Goal: Use online tool/utility: Utilize a website feature to perform a specific function

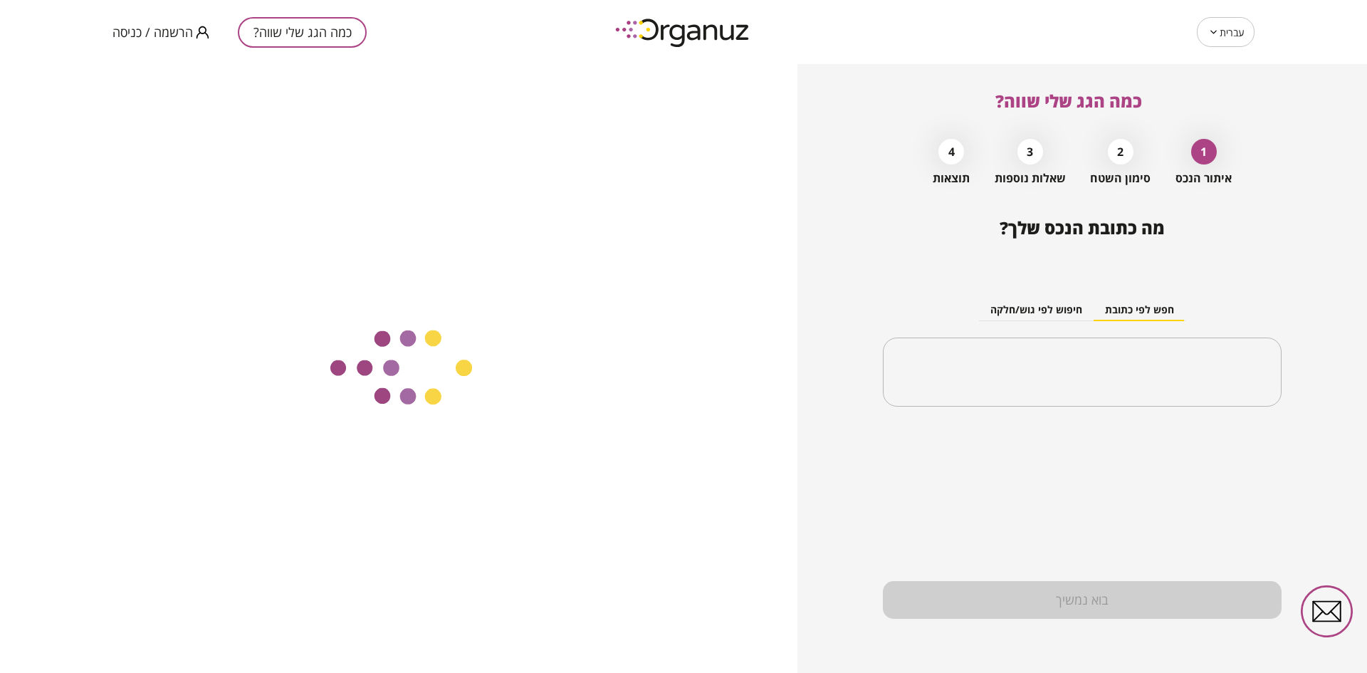
click at [181, 31] on span "הרשמה / כניסה" at bounding box center [152, 32] width 80 height 14
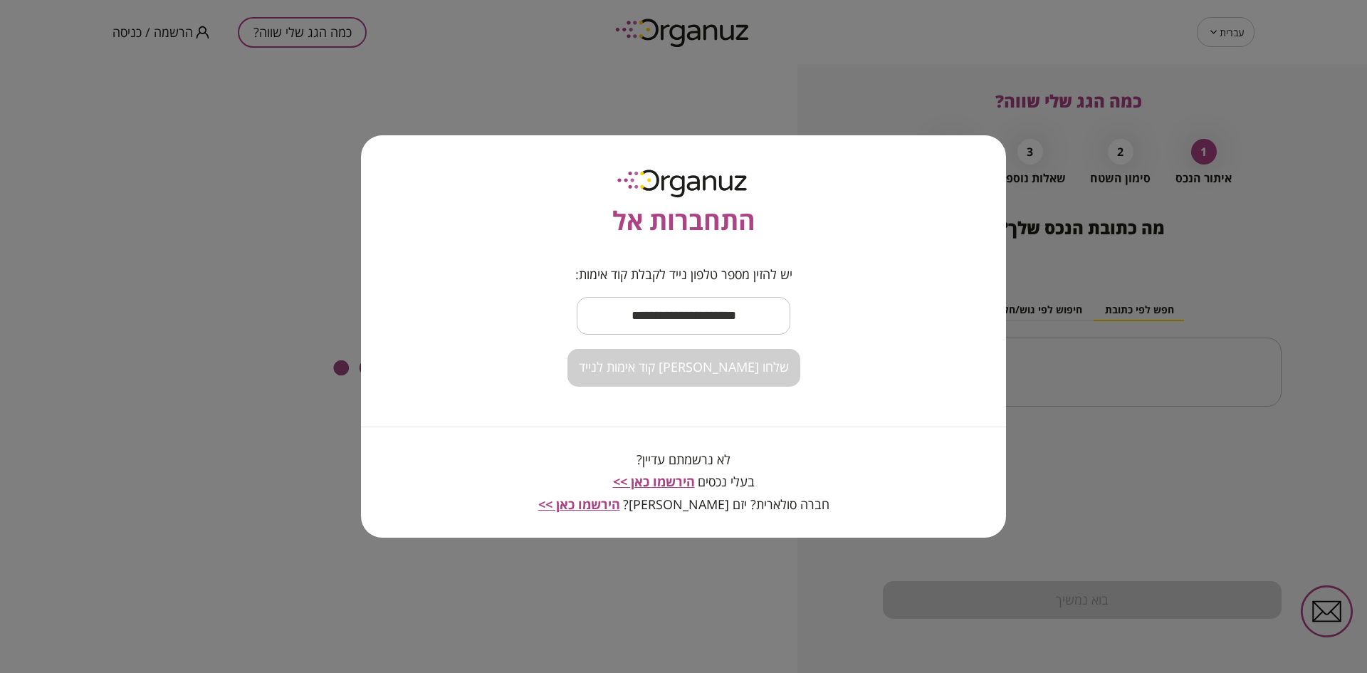
click at [624, 308] on input "text" at bounding box center [684, 316] width 214 height 42
type input "**********"
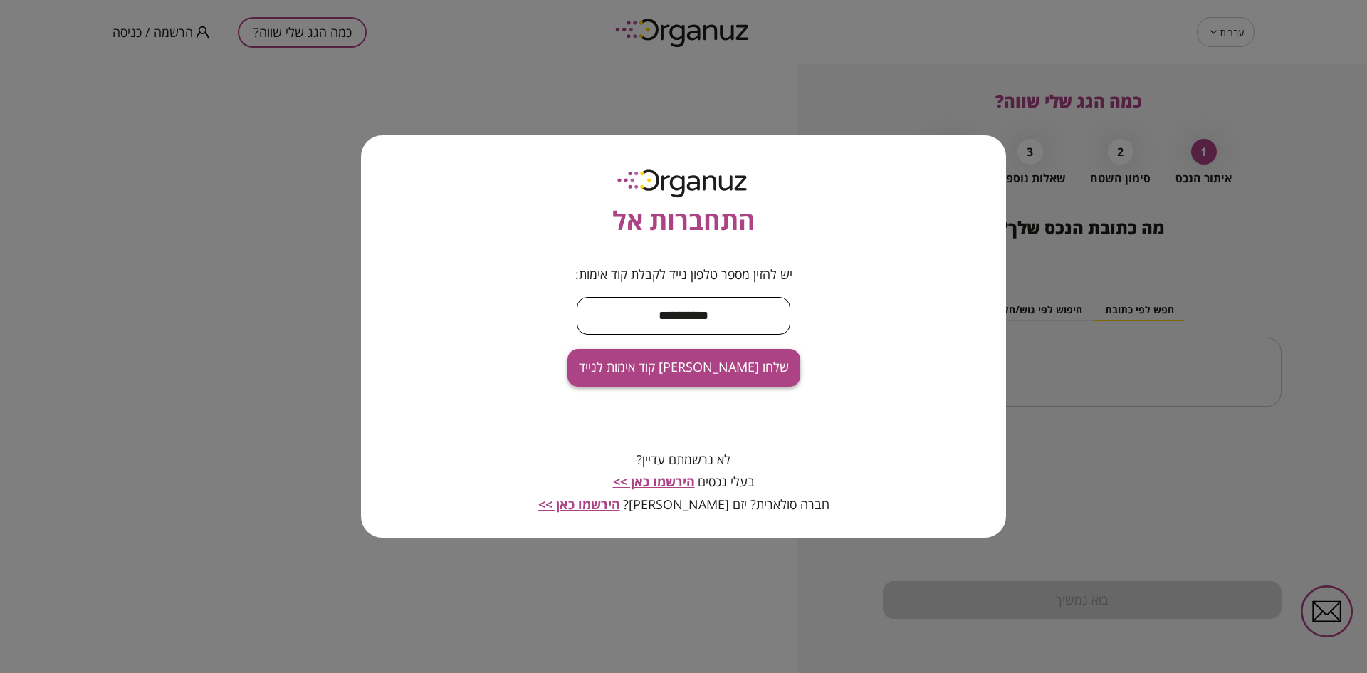
click at [686, 370] on span "שלחו [PERSON_NAME] קוד אימות לנייד" at bounding box center [684, 368] width 210 height 16
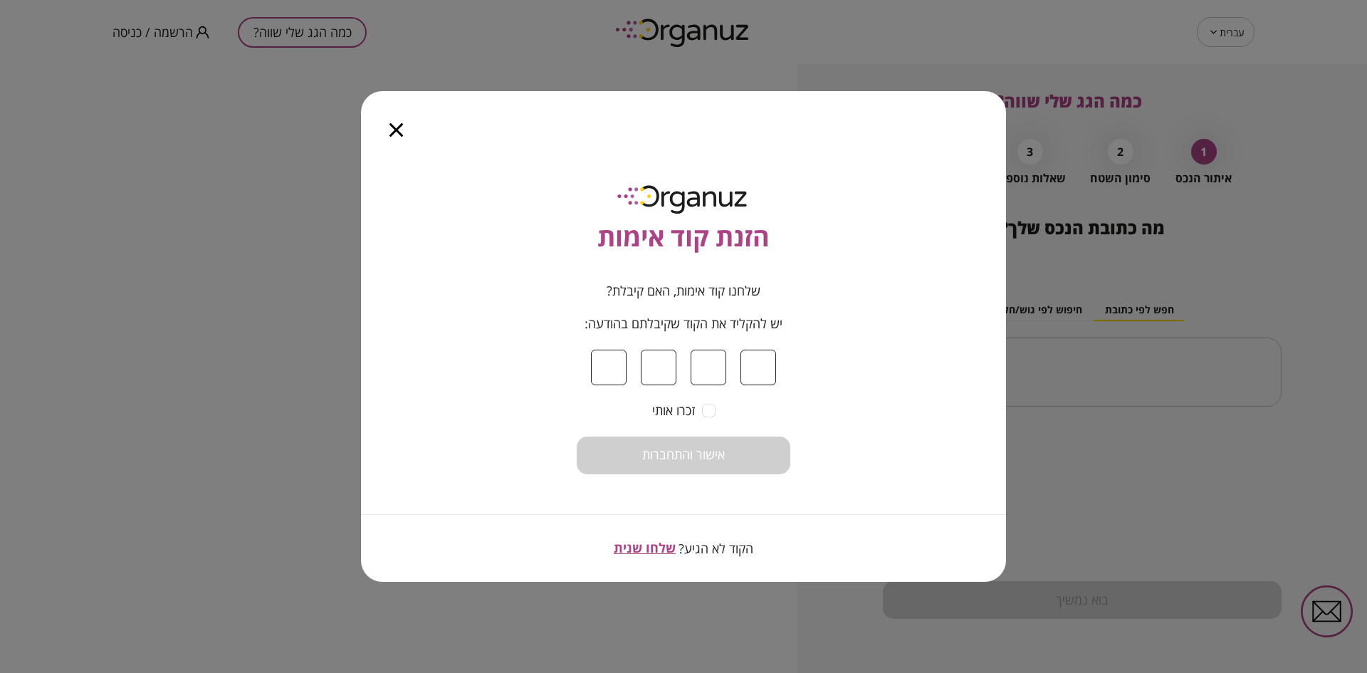
type input "*"
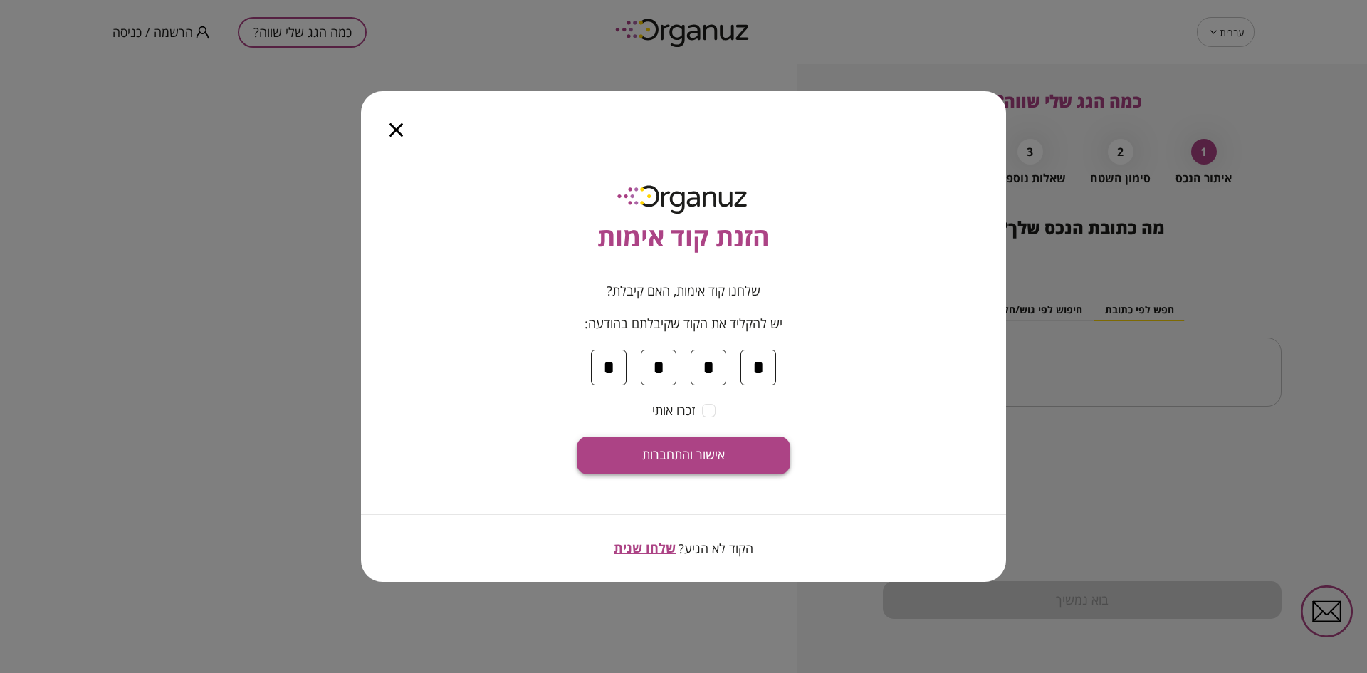
type input "*"
click at [639, 452] on button "אישור והתחברות" at bounding box center [684, 455] width 214 height 38
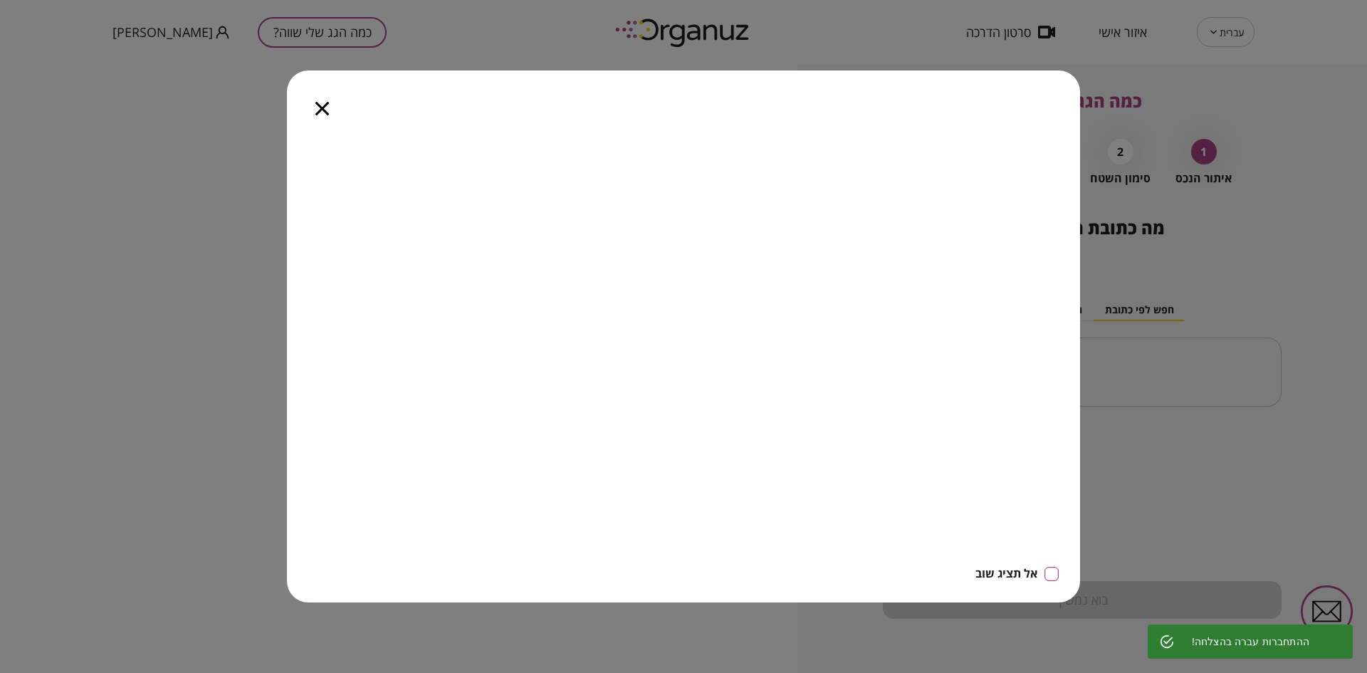
click at [318, 106] on icon "button" at bounding box center [322, 109] width 14 height 14
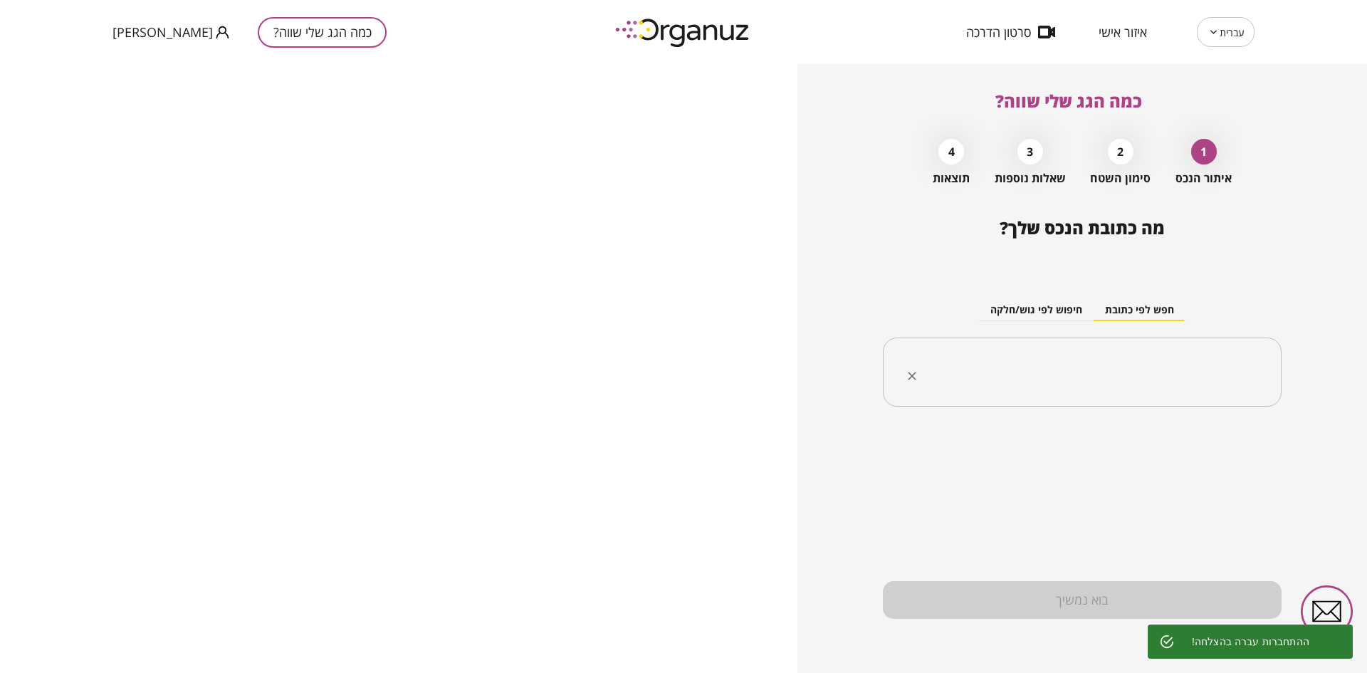
click at [1074, 360] on input "text" at bounding box center [1088, 373] width 354 height 36
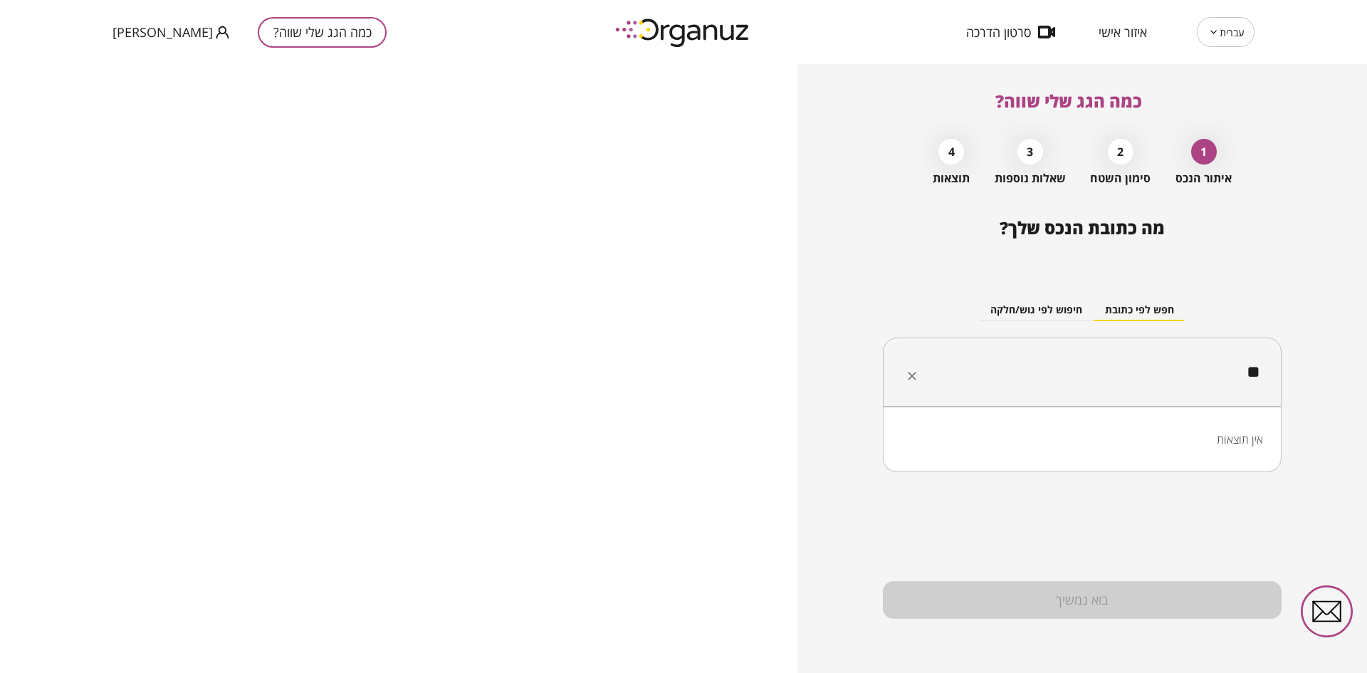
type input "*"
click at [1175, 438] on li "[PERSON_NAME] 3 מולדת" at bounding box center [1082, 444] width 362 height 26
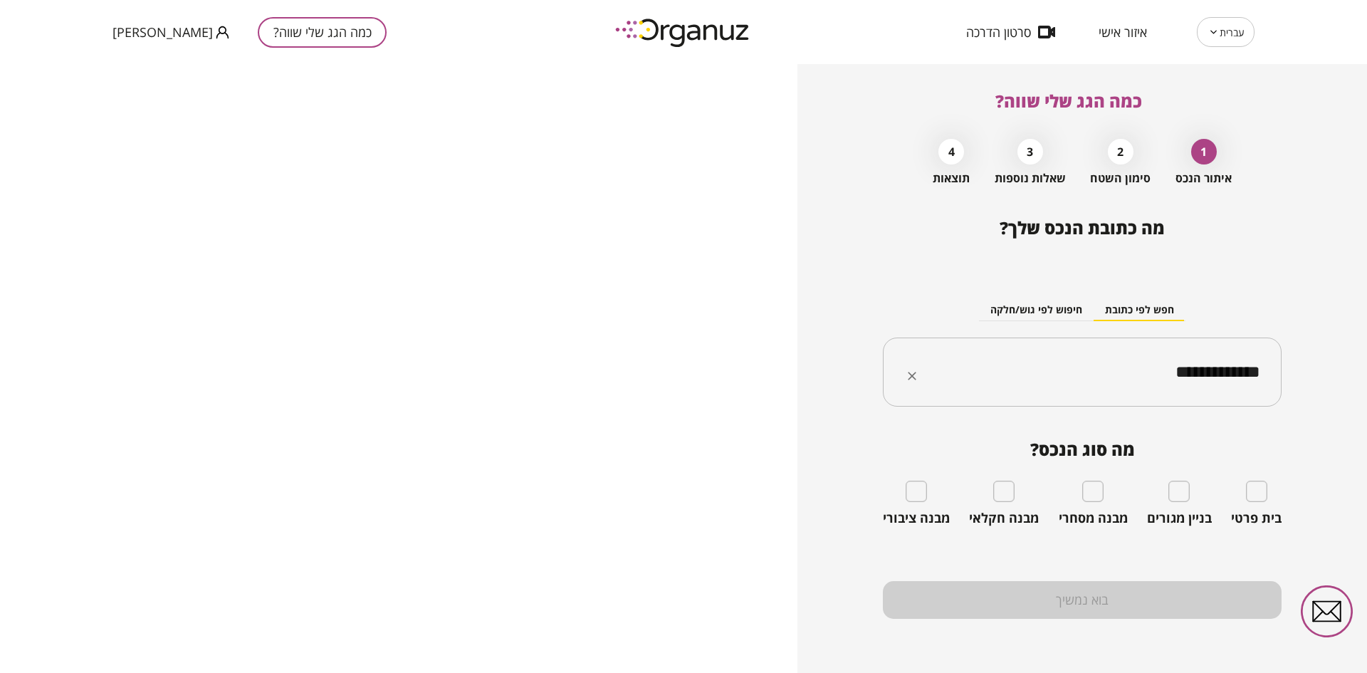
type input "**********"
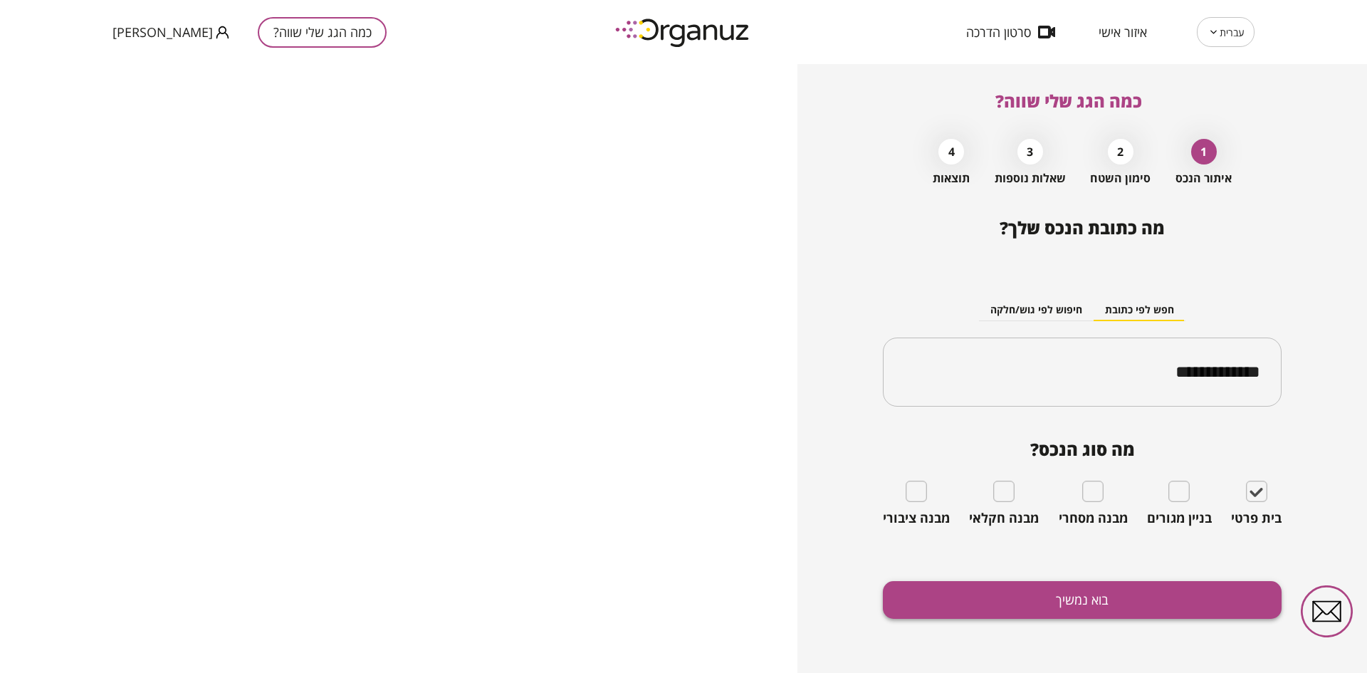
click at [1131, 590] on button "בוא נמשיך" at bounding box center [1082, 600] width 399 height 38
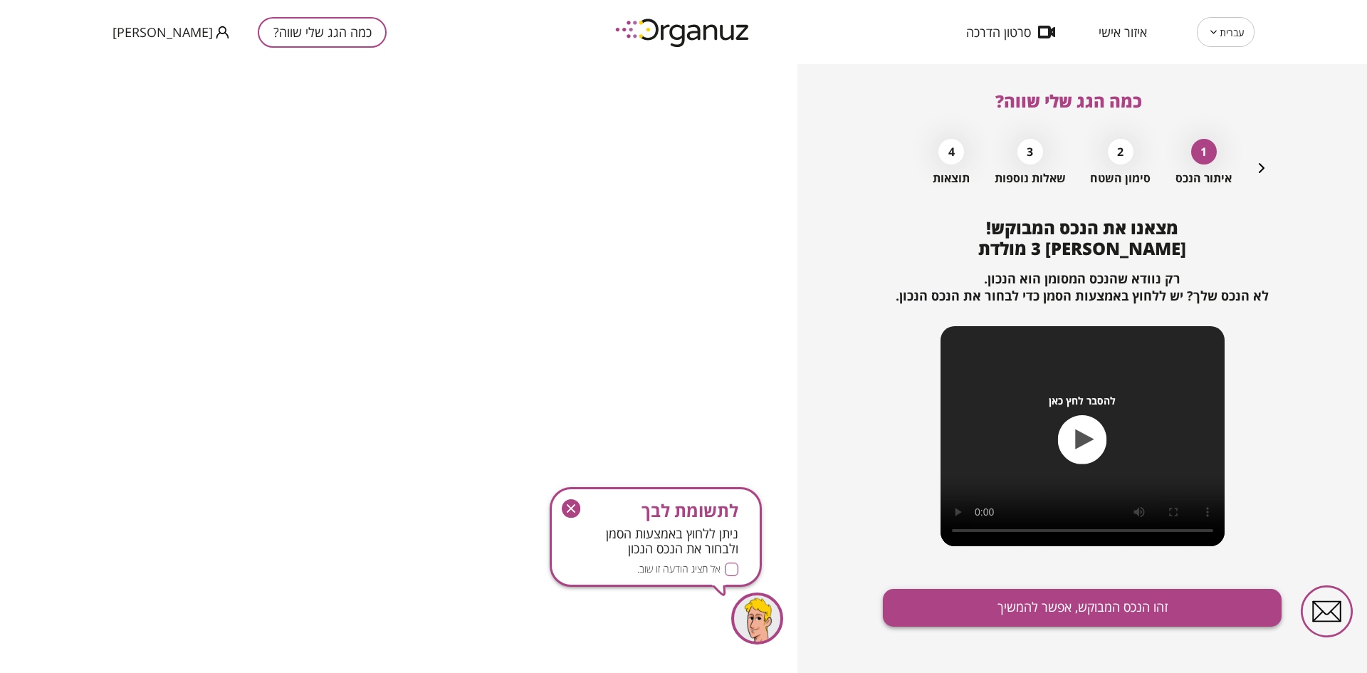
click at [967, 598] on button "זהו הנכס המבוקש, אפשר להמשיך" at bounding box center [1082, 608] width 399 height 38
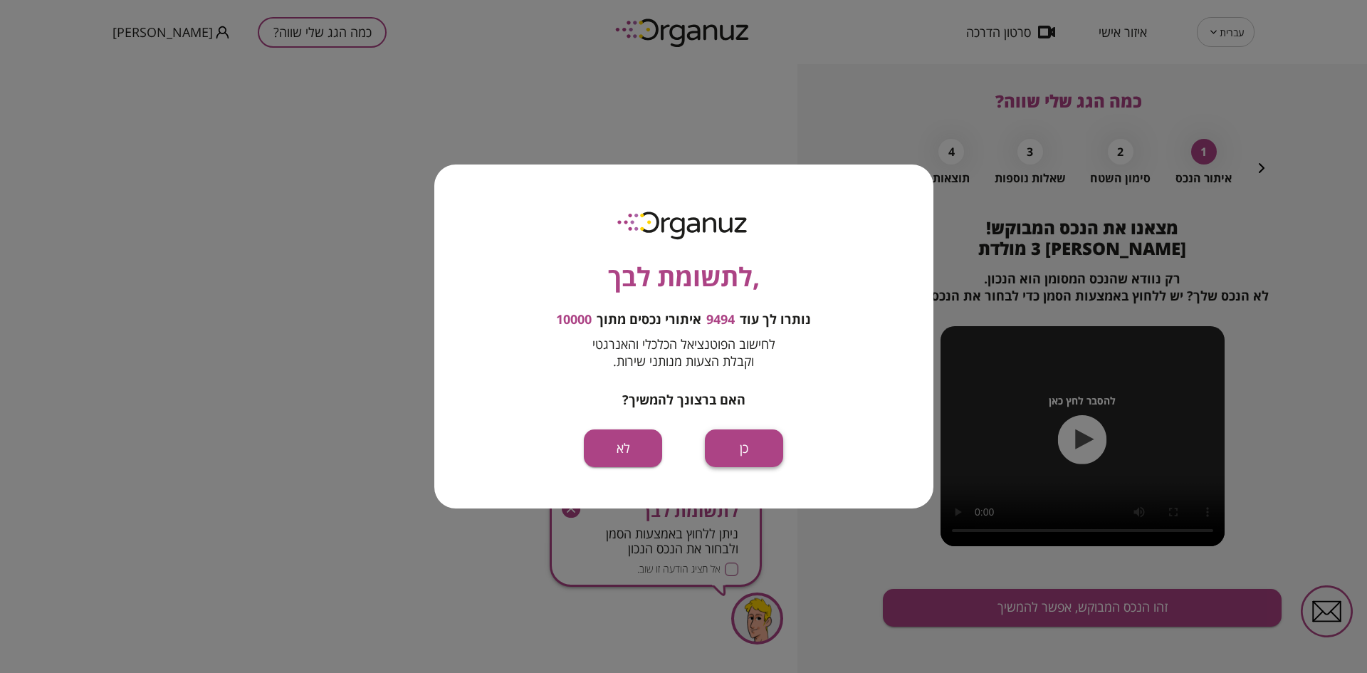
click at [730, 449] on button "כן" at bounding box center [744, 448] width 78 height 38
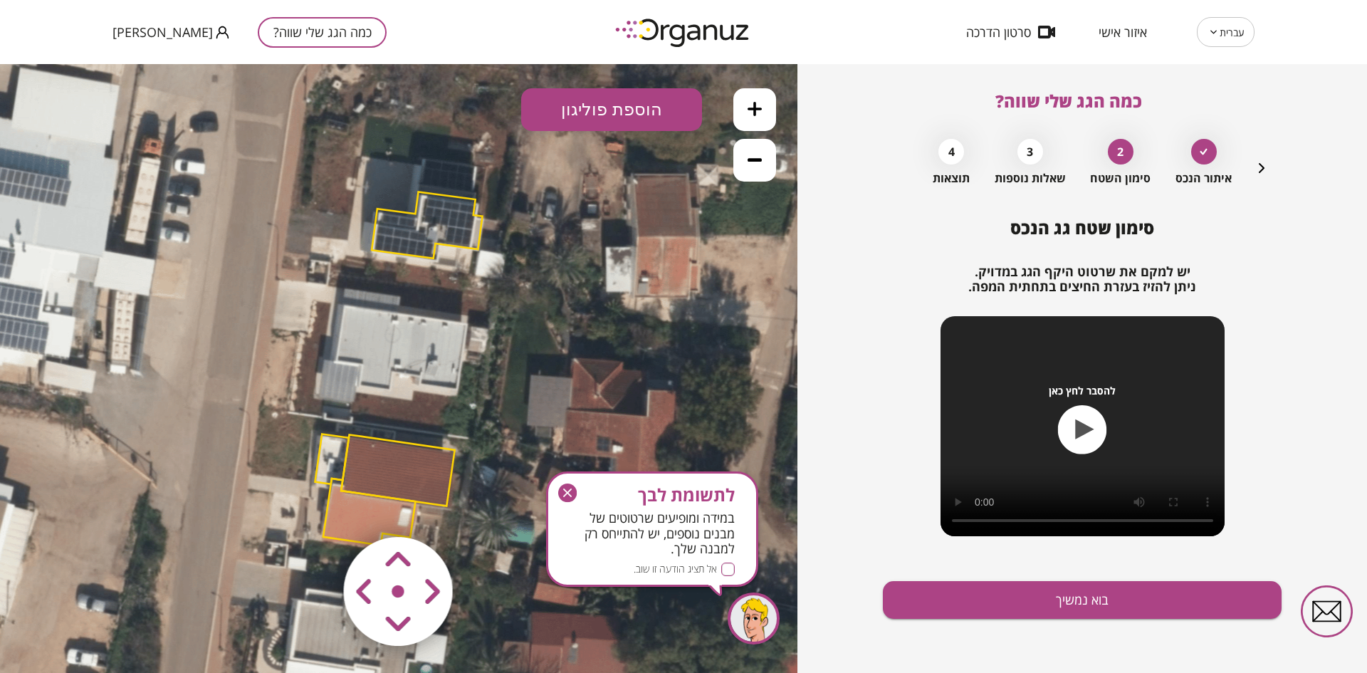
click at [564, 488] on icon "button" at bounding box center [567, 492] width 19 height 19
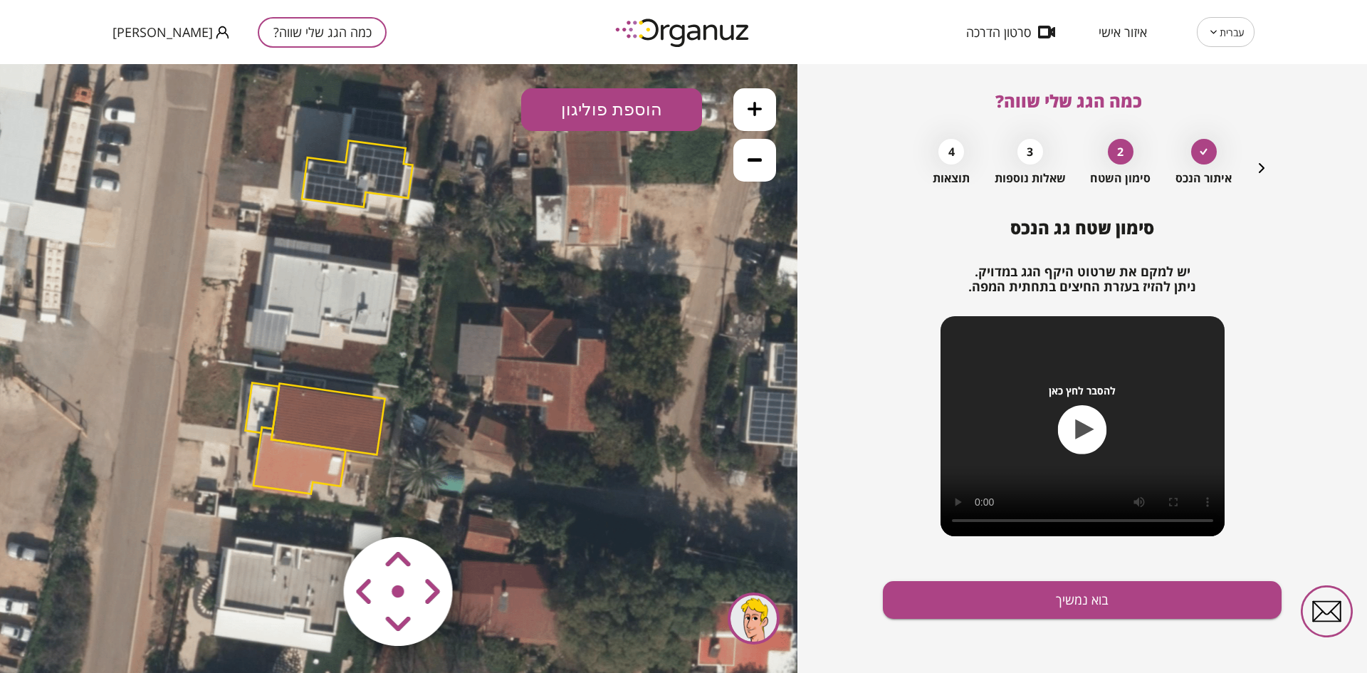
drag, startPoint x: 564, startPoint y: 488, endPoint x: 494, endPoint y: 436, distance: 86.6
click at [494, 436] on icon at bounding box center [328, 318] width 1089 height 1089
click at [599, 105] on button "הוספת פוליגון" at bounding box center [611, 109] width 181 height 43
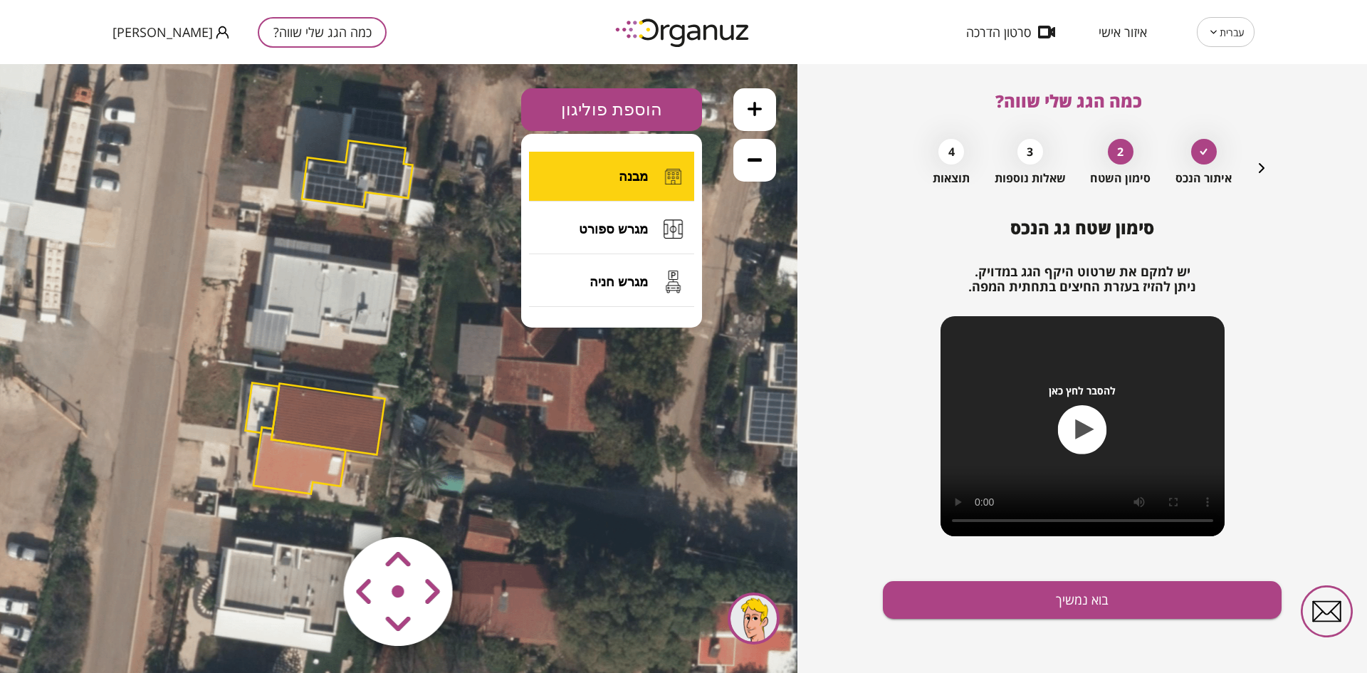
click at [622, 169] on span "מבנה" at bounding box center [633, 177] width 29 height 16
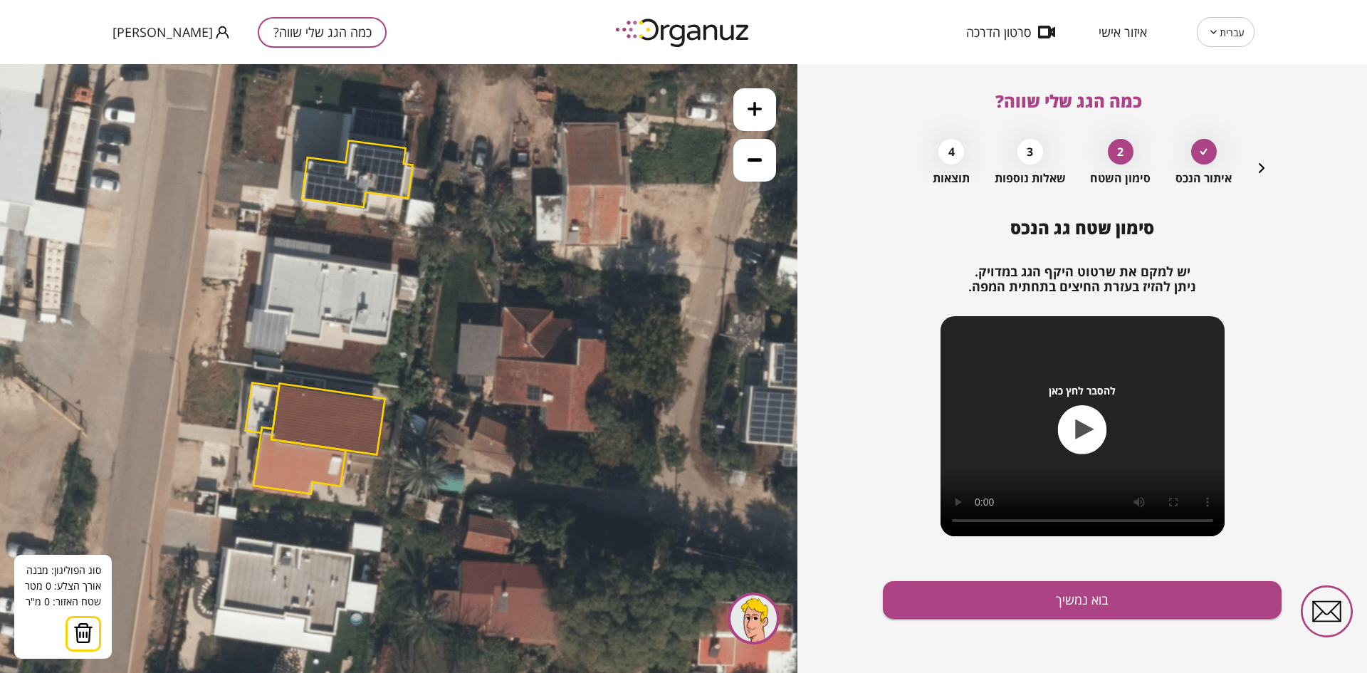
click at [273, 254] on icon at bounding box center [328, 318] width 1089 height 1089
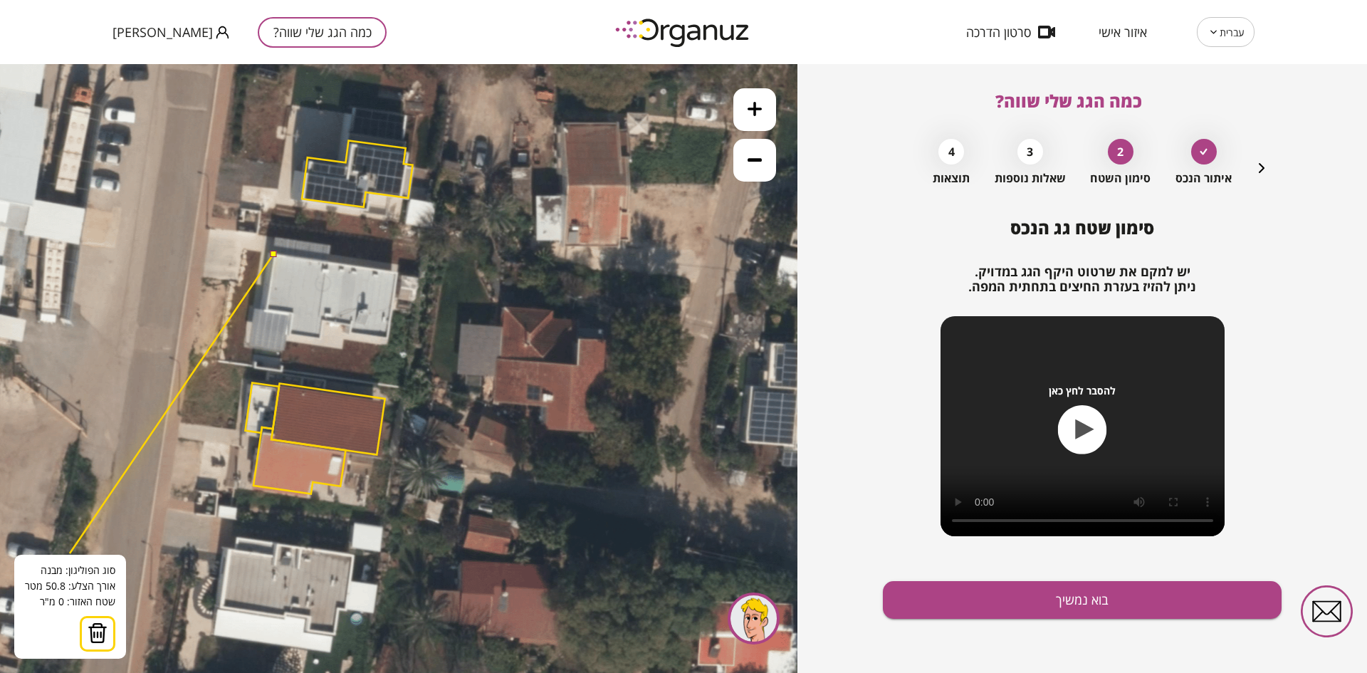
click at [103, 637] on img at bounding box center [98, 632] width 20 height 21
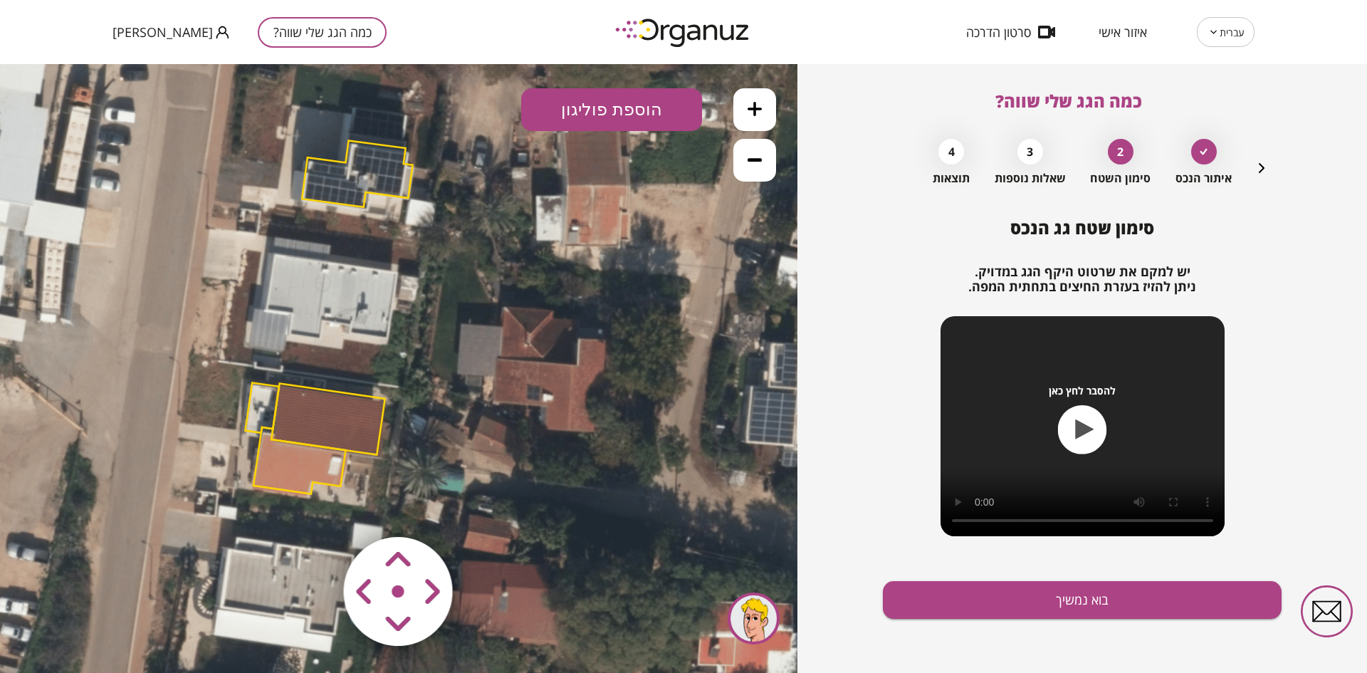
click at [614, 105] on button "הוספת פוליגון" at bounding box center [611, 109] width 181 height 43
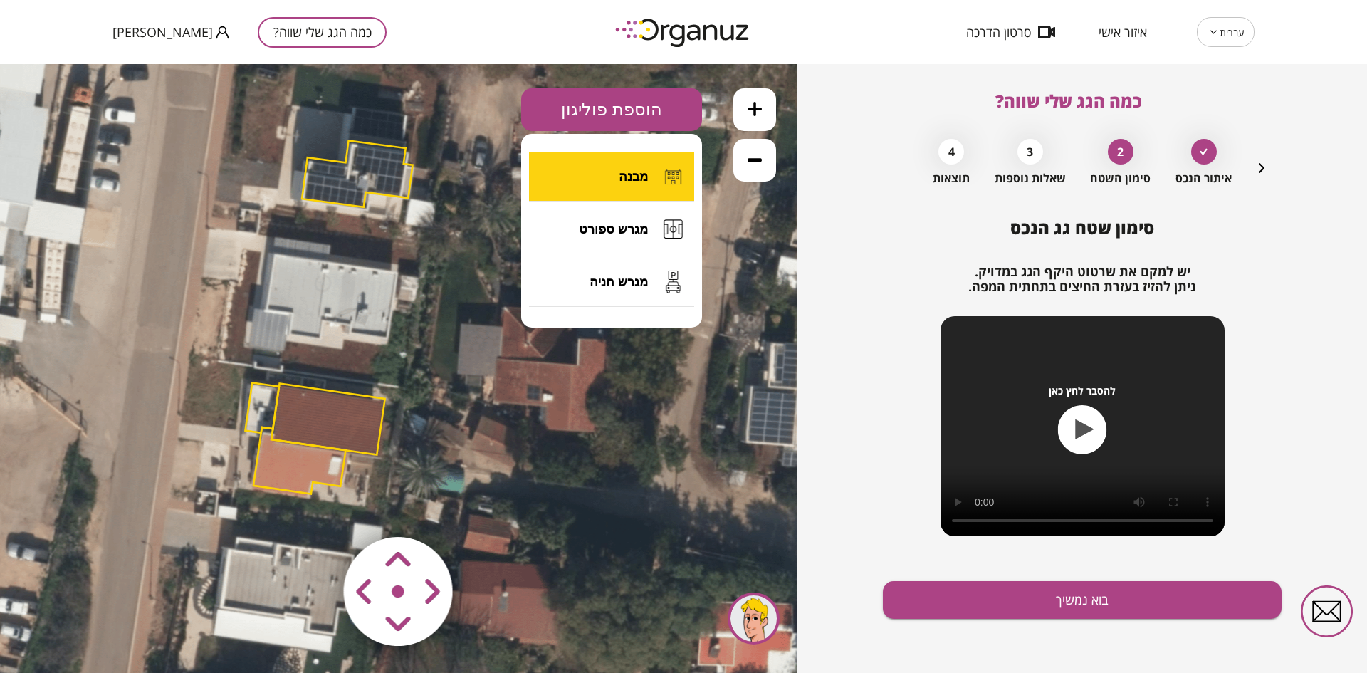
click at [619, 169] on button "מבנה" at bounding box center [611, 177] width 165 height 50
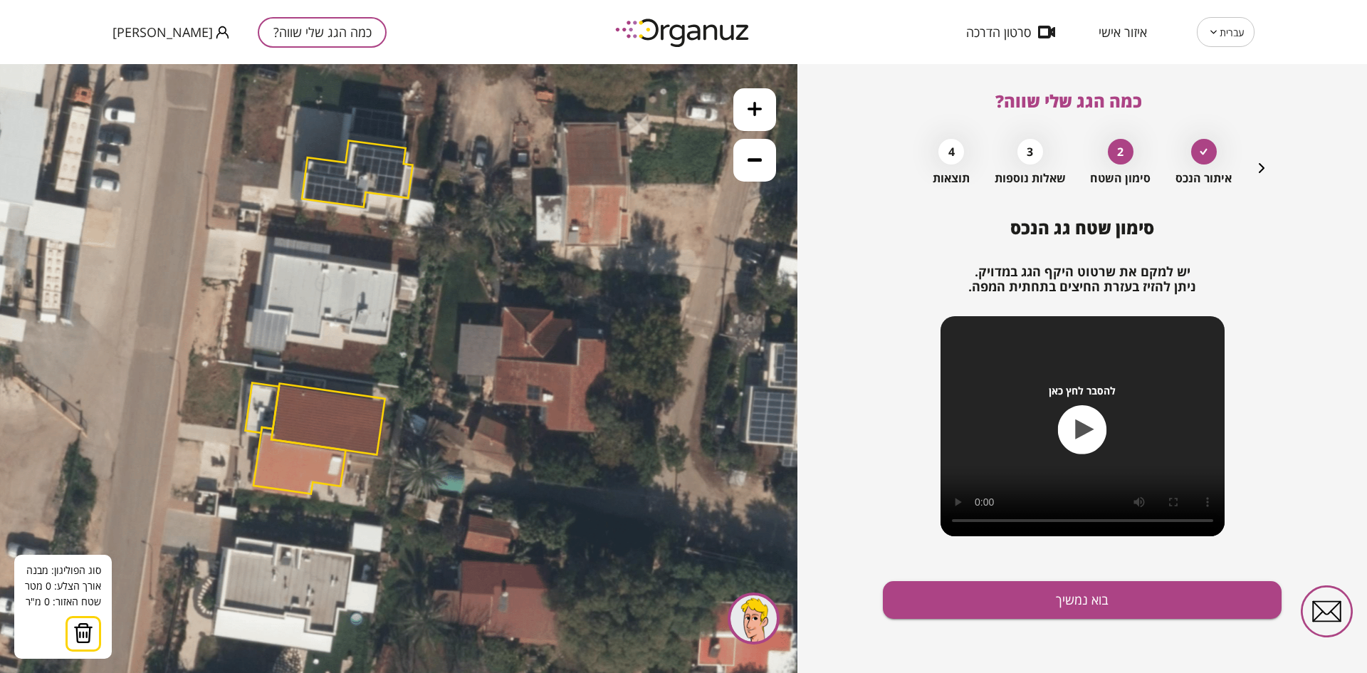
click at [276, 254] on icon at bounding box center [328, 318] width 1089 height 1089
click at [397, 273] on polygon at bounding box center [336, 263] width 121 height 19
click at [387, 336] on polygon at bounding box center [336, 295] width 121 height 82
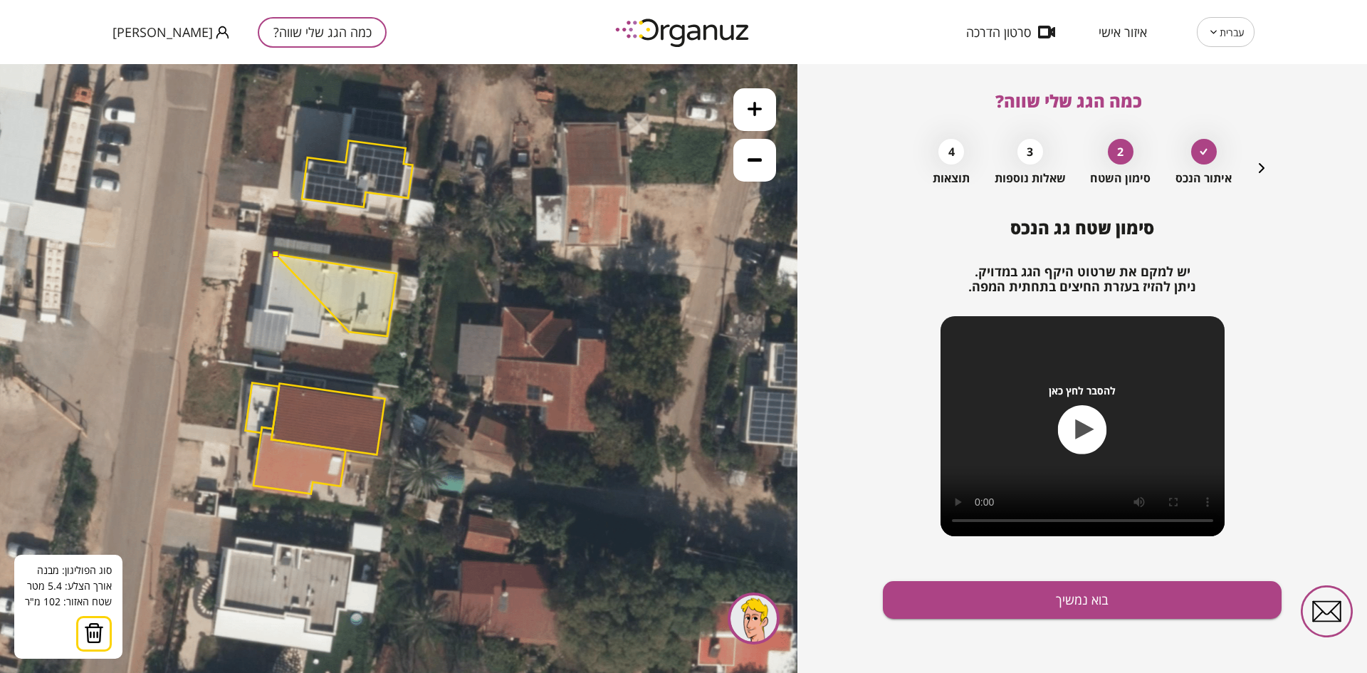
click at [349, 332] on polygon at bounding box center [336, 295] width 121 height 82
click at [350, 324] on polygon at bounding box center [336, 295] width 121 height 82
click at [322, 320] on polygon at bounding box center [336, 295] width 121 height 82
click at [320, 337] on polygon at bounding box center [336, 295] width 121 height 83
click at [289, 334] on polygon at bounding box center [336, 295] width 121 height 83
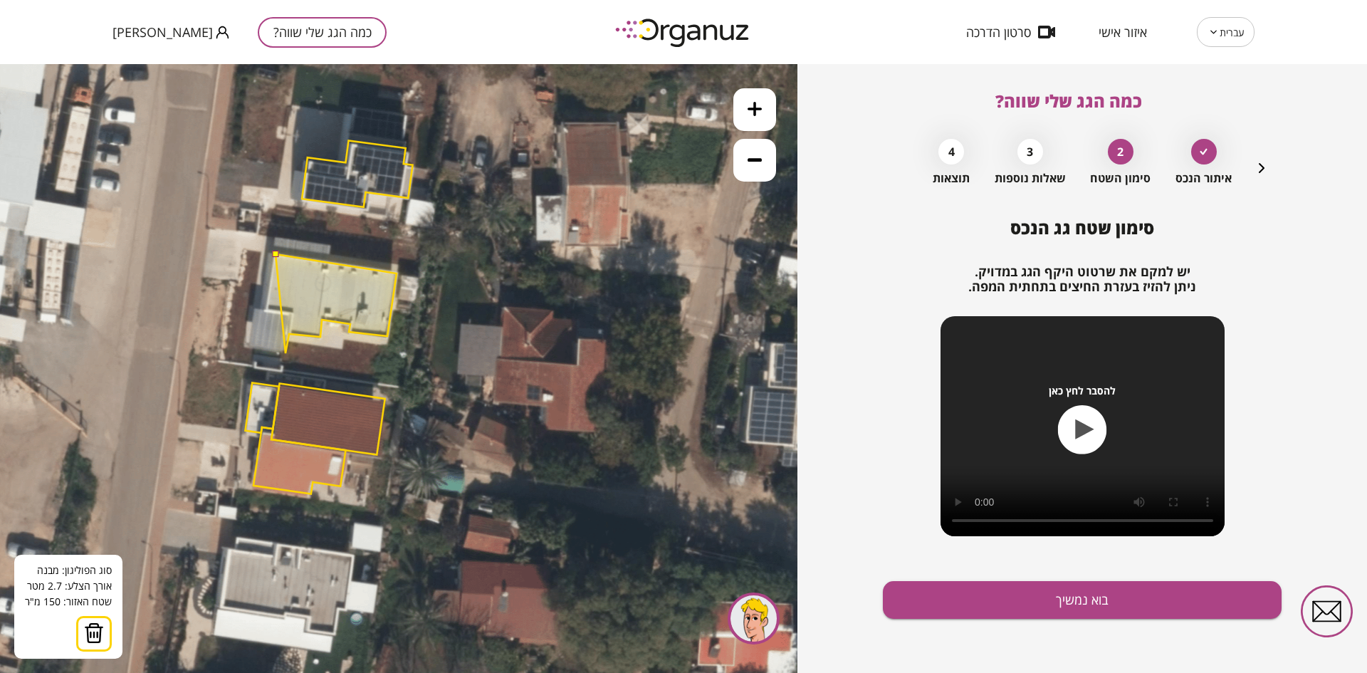
click at [286, 353] on polygon at bounding box center [336, 303] width 121 height 99
click at [245, 349] on polygon at bounding box center [321, 303] width 152 height 99
click at [251, 308] on polygon at bounding box center [321, 303] width 152 height 99
click at [267, 310] on polygon at bounding box center [321, 303] width 152 height 99
click at [276, 253] on button at bounding box center [275, 254] width 6 height 6
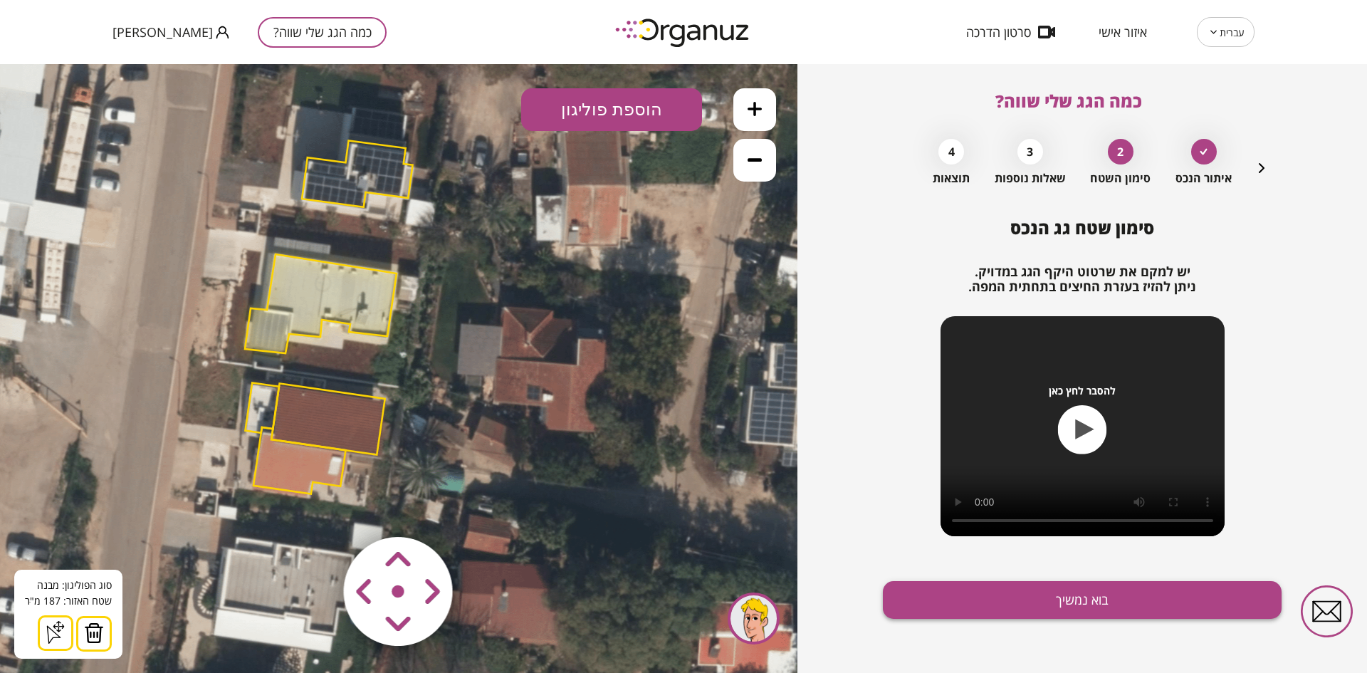
click at [1109, 610] on button "בוא נמשיך" at bounding box center [1082, 600] width 399 height 38
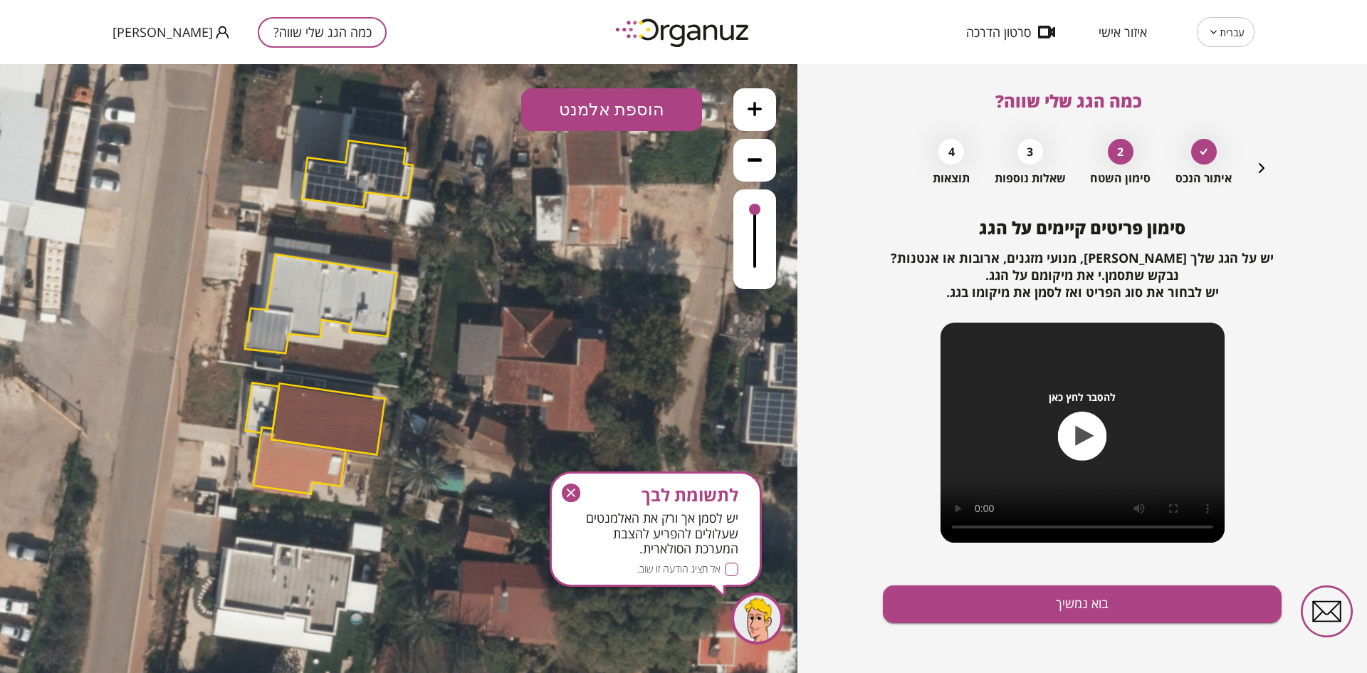
click at [560, 107] on button "הוספת אלמנט" at bounding box center [611, 109] width 181 height 43
click at [609, 281] on div ".st0 { fill: #FFFFFF; } .st0 { fill: #FFFFFF; }" at bounding box center [398, 368] width 797 height 609
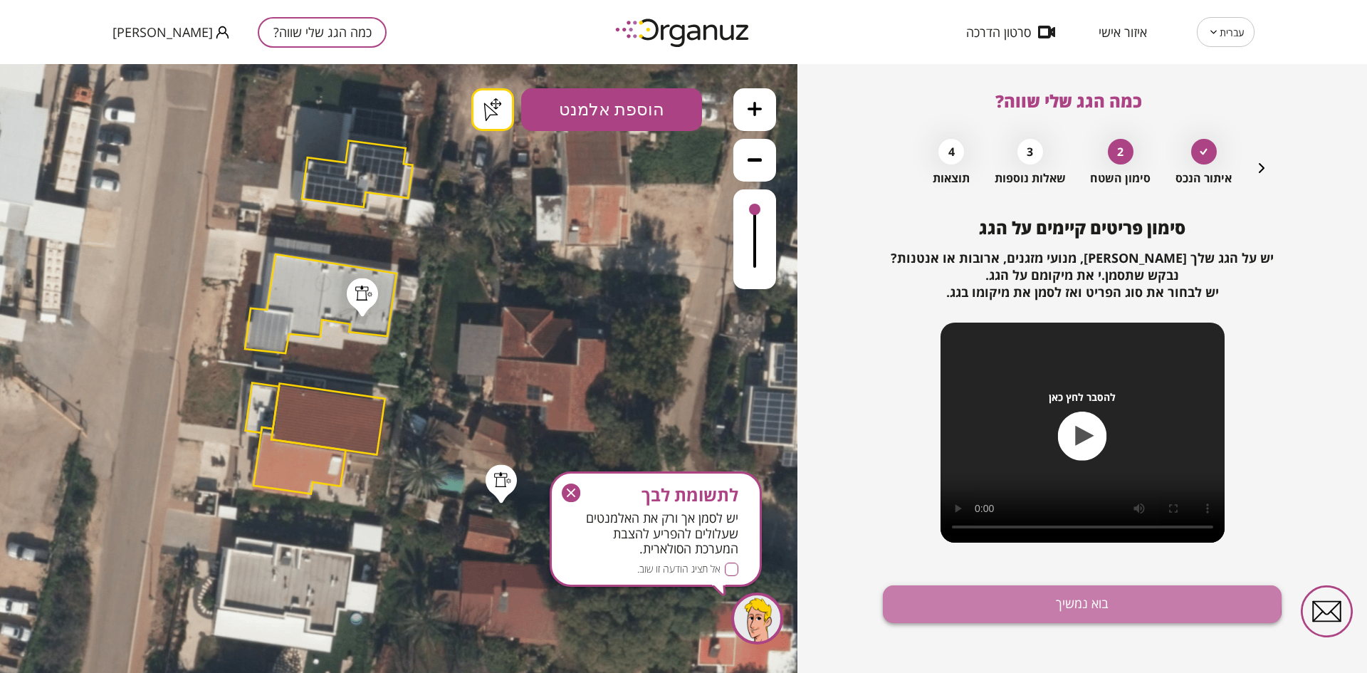
click at [972, 596] on button "בוא נמשיך" at bounding box center [1082, 604] width 399 height 38
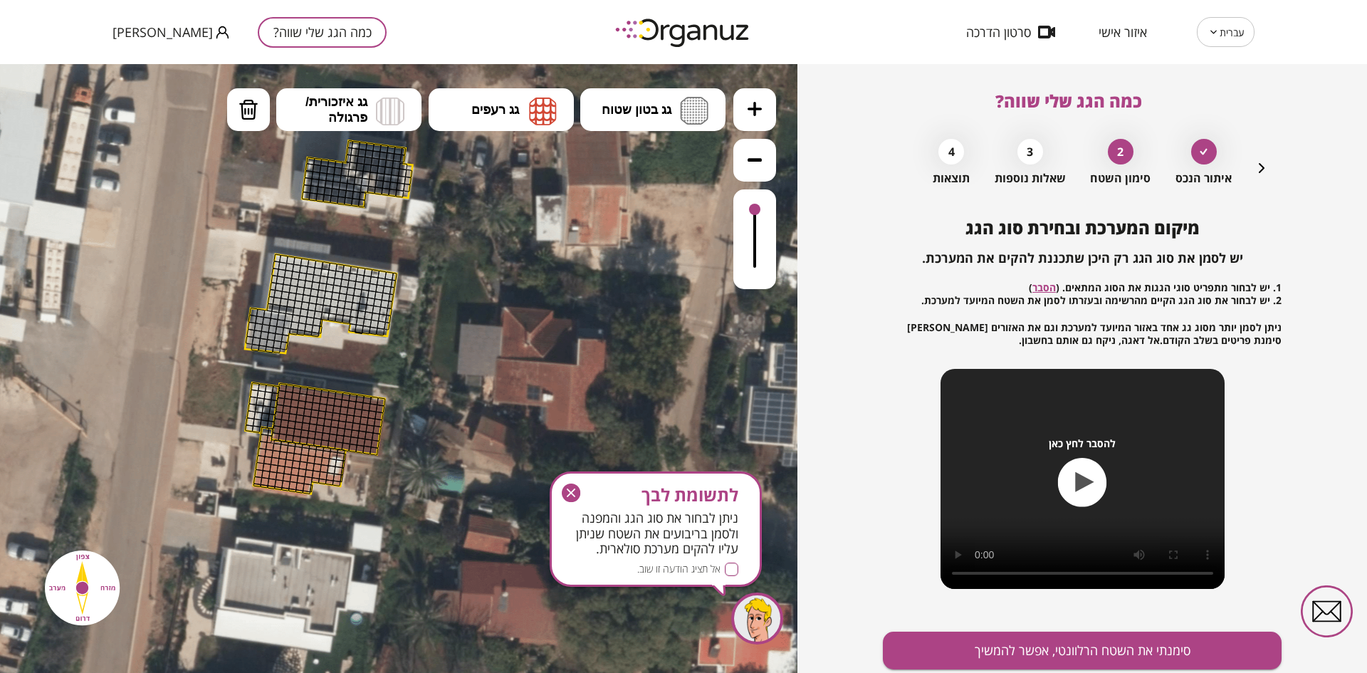
click at [750, 113] on icon at bounding box center [755, 109] width 14 height 14
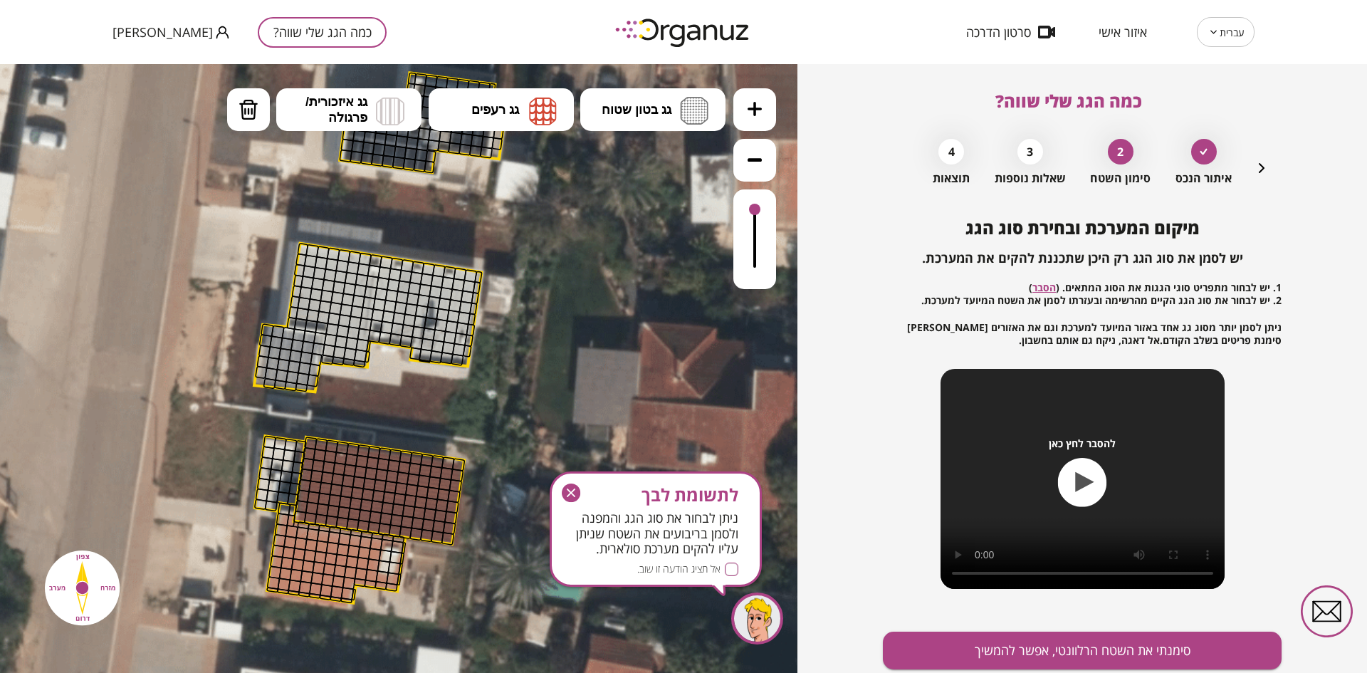
drag, startPoint x: 550, startPoint y: 236, endPoint x: 637, endPoint y: 283, distance: 97.8
click at [637, 283] on icon at bounding box center [381, 339] width 1634 height 1634
click at [572, 493] on icon "button" at bounding box center [571, 492] width 9 height 9
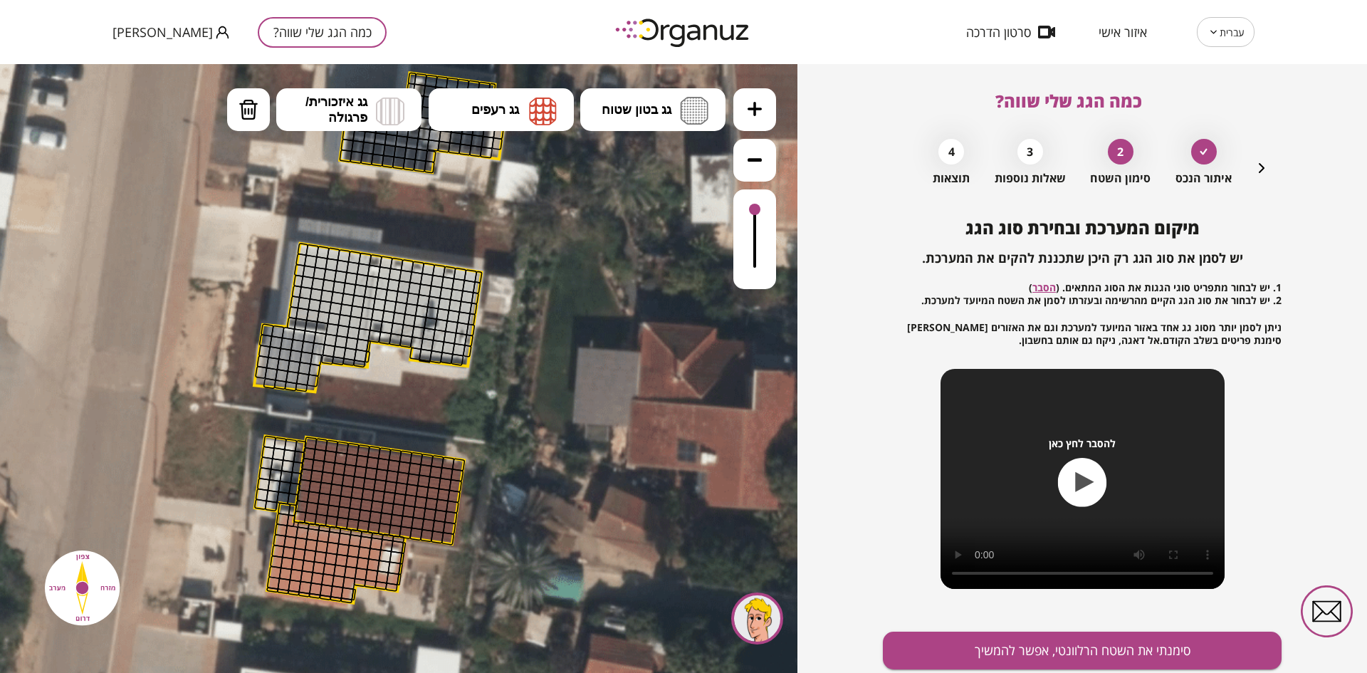
click at [1255, 164] on icon "button" at bounding box center [1261, 167] width 17 height 17
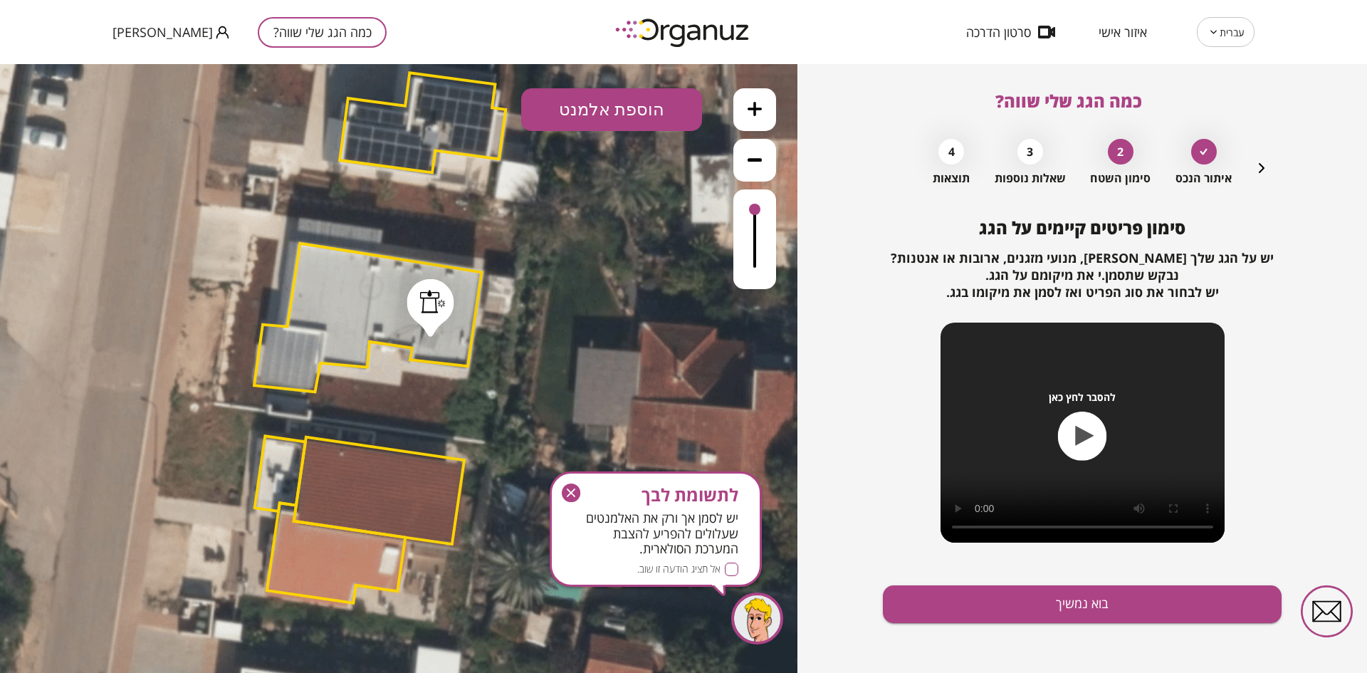
click at [573, 498] on icon "button" at bounding box center [571, 492] width 19 height 19
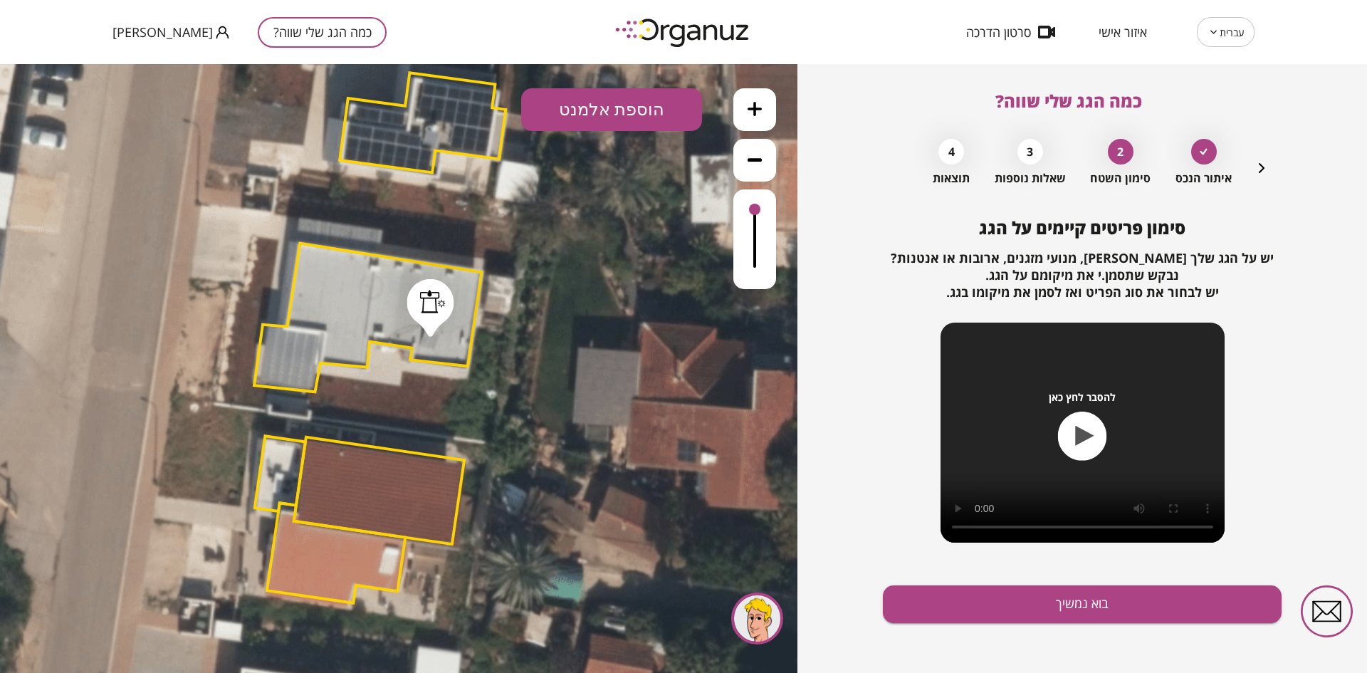
click at [608, 104] on button "הוספת אלמנט" at bounding box center [611, 109] width 181 height 43
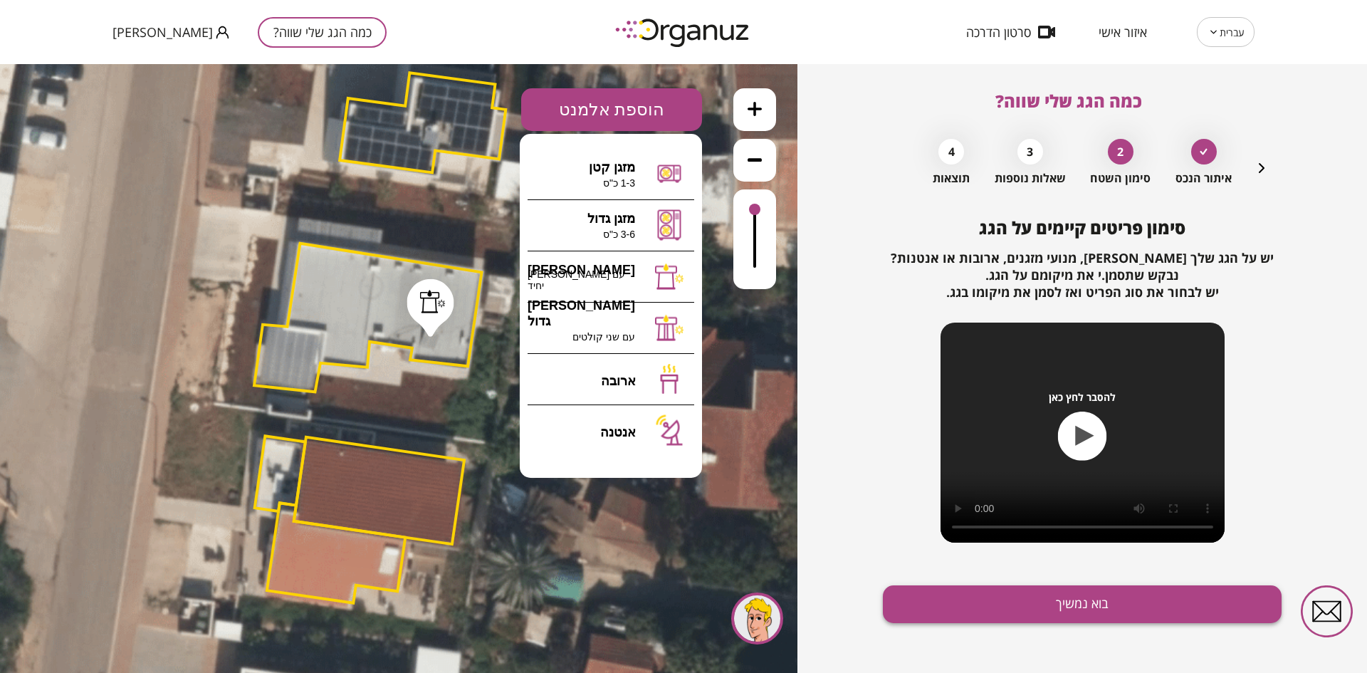
click at [1024, 599] on button "בוא נמשיך" at bounding box center [1082, 604] width 399 height 38
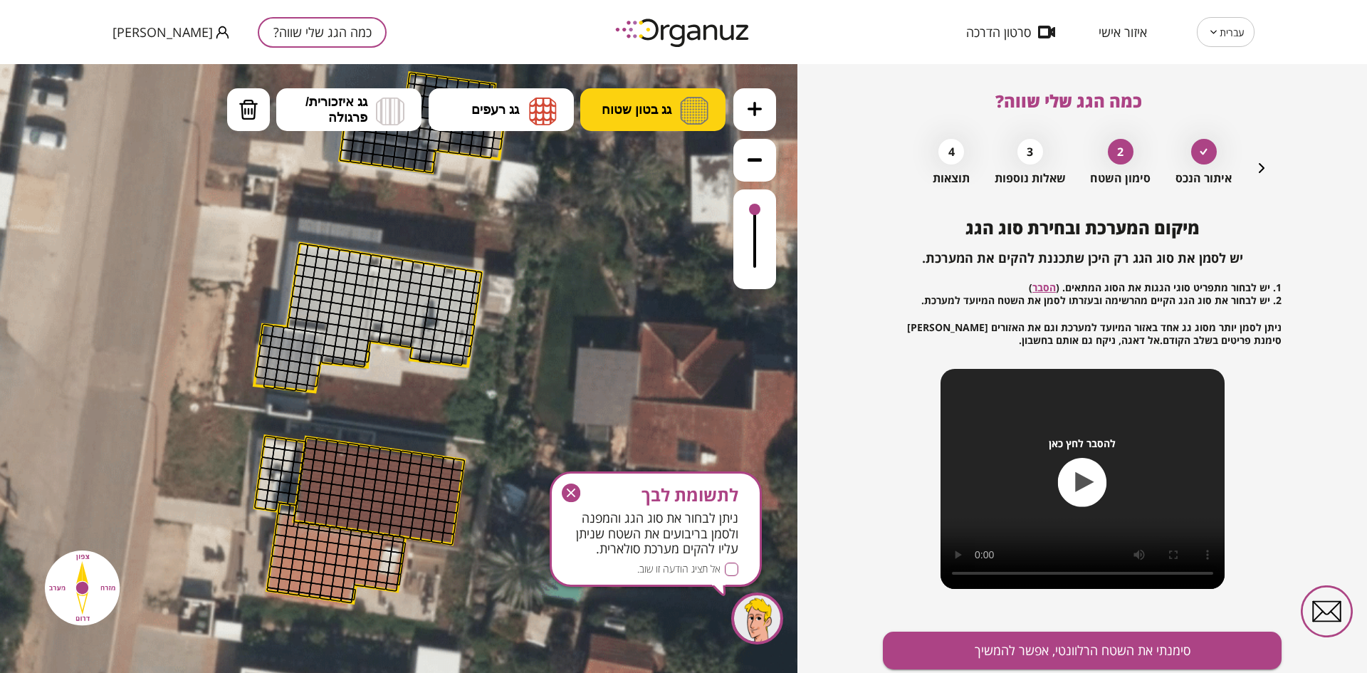
click at [637, 122] on button "גג בטון שטוח" at bounding box center [652, 109] width 145 height 43
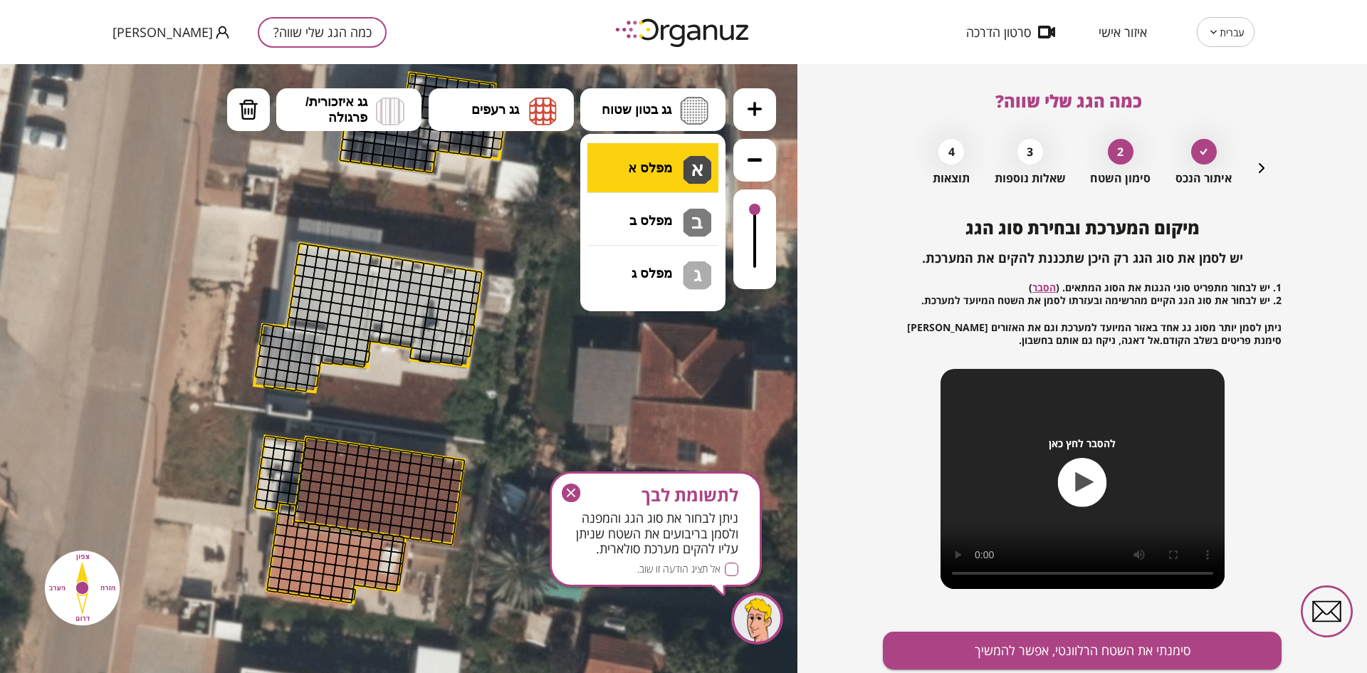
click at [652, 167] on div ".st0 { fill: #FFFFFF; } .st0 { fill: #FFFFFF; }" at bounding box center [398, 368] width 797 height 609
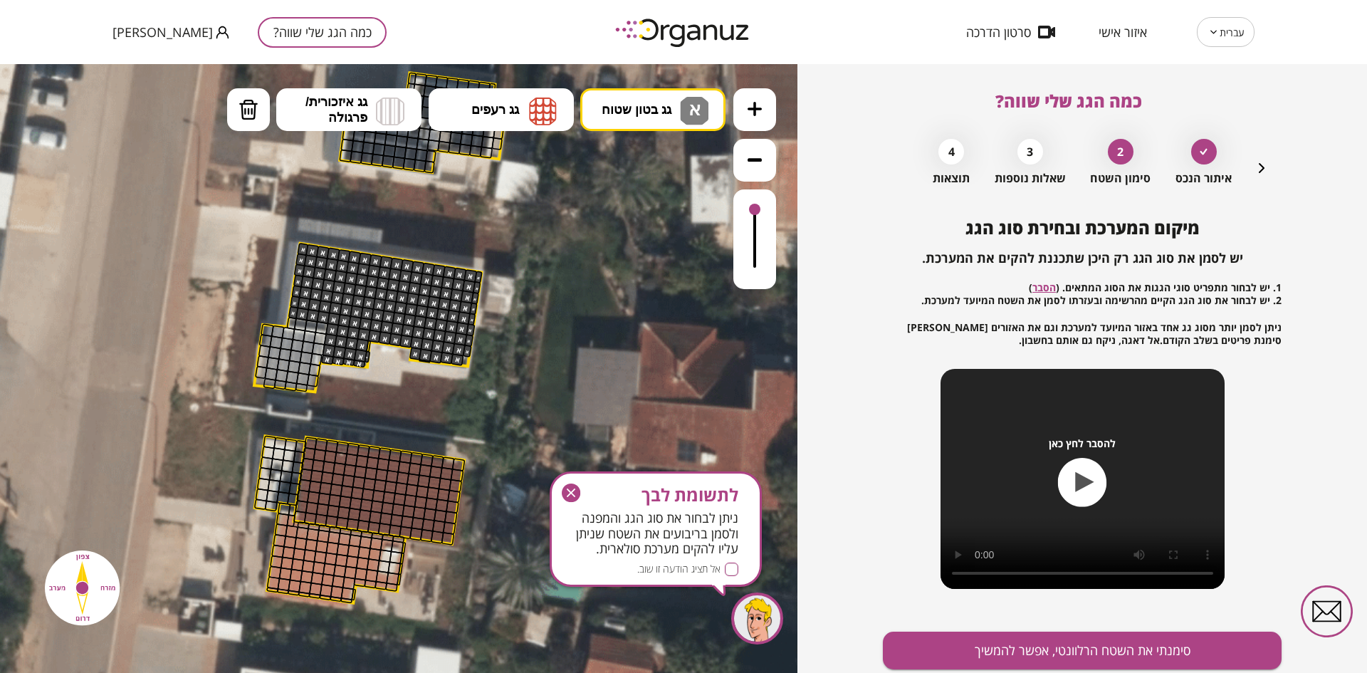
drag, startPoint x: 407, startPoint y: 267, endPoint x: 325, endPoint y: 357, distance: 121.0
drag, startPoint x: 755, startPoint y: 212, endPoint x: 752, endPoint y: 201, distance: 11.1
click at [752, 201] on div at bounding box center [754, 239] width 43 height 100
drag, startPoint x: 572, startPoint y: 487, endPoint x: 670, endPoint y: 308, distance: 203.6
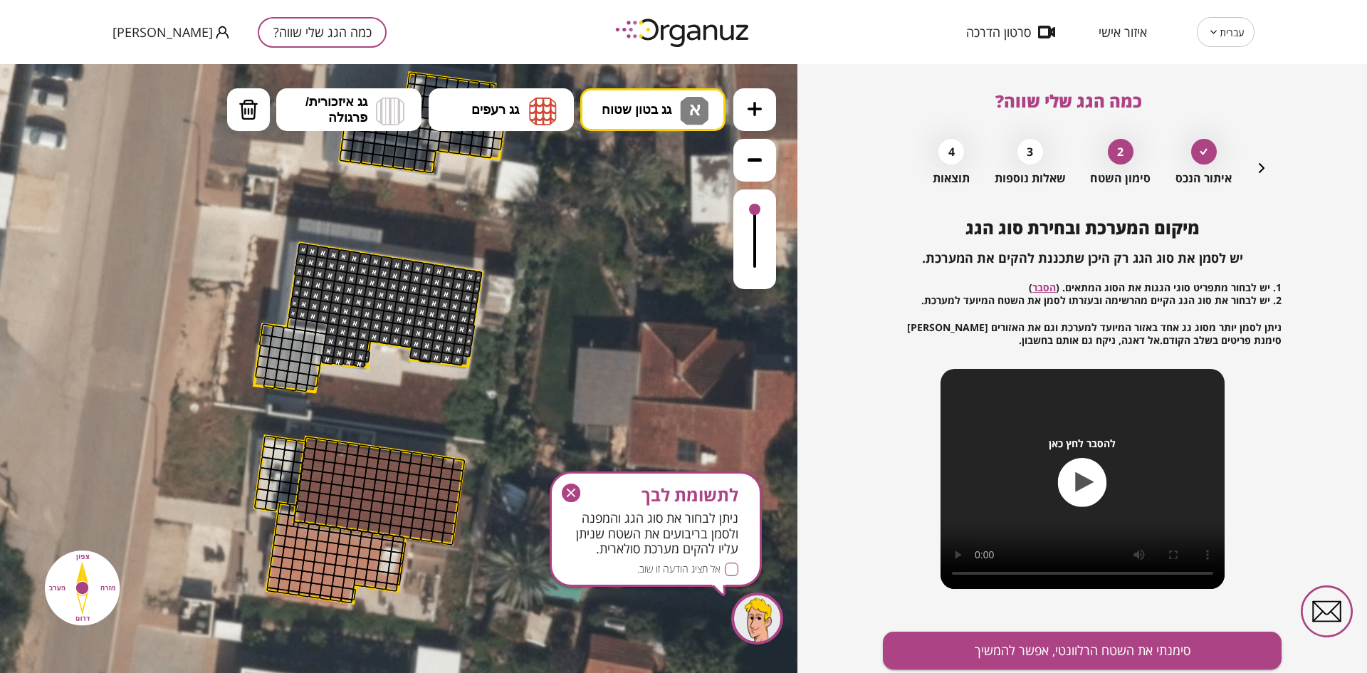
click at [572, 487] on icon "button" at bounding box center [571, 492] width 19 height 19
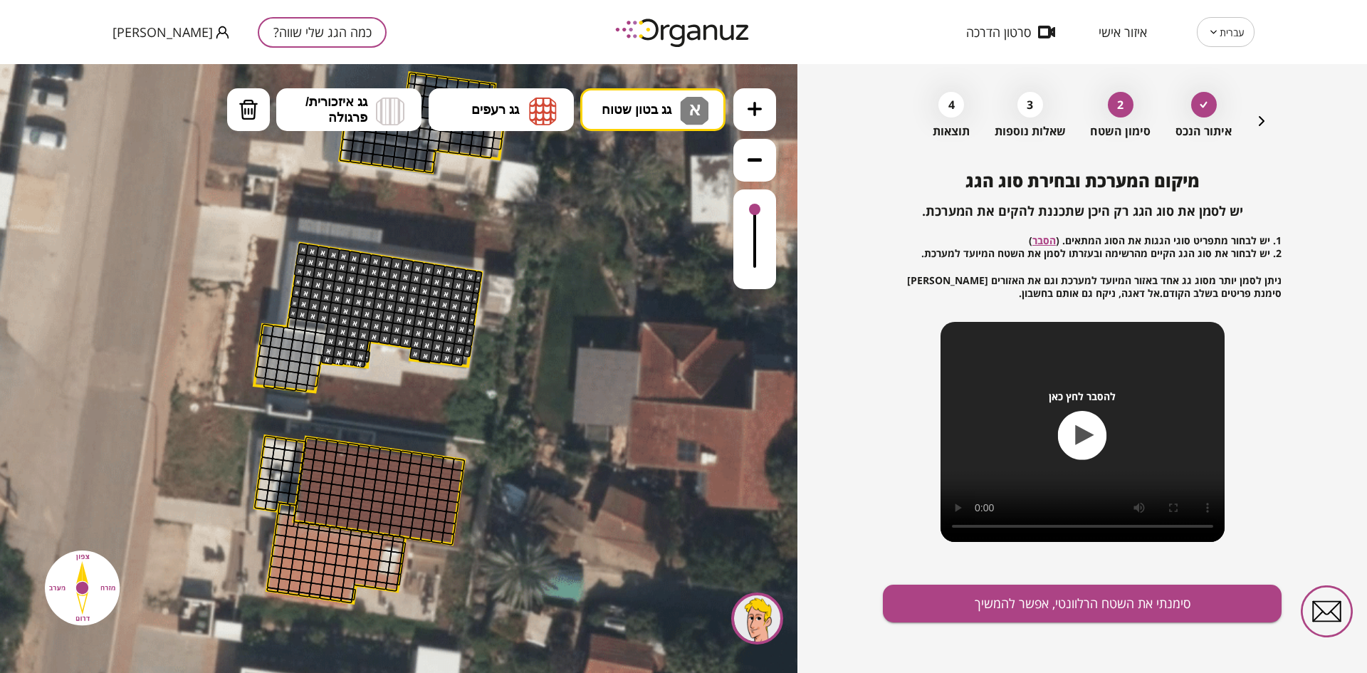
scroll to position [51, 0]
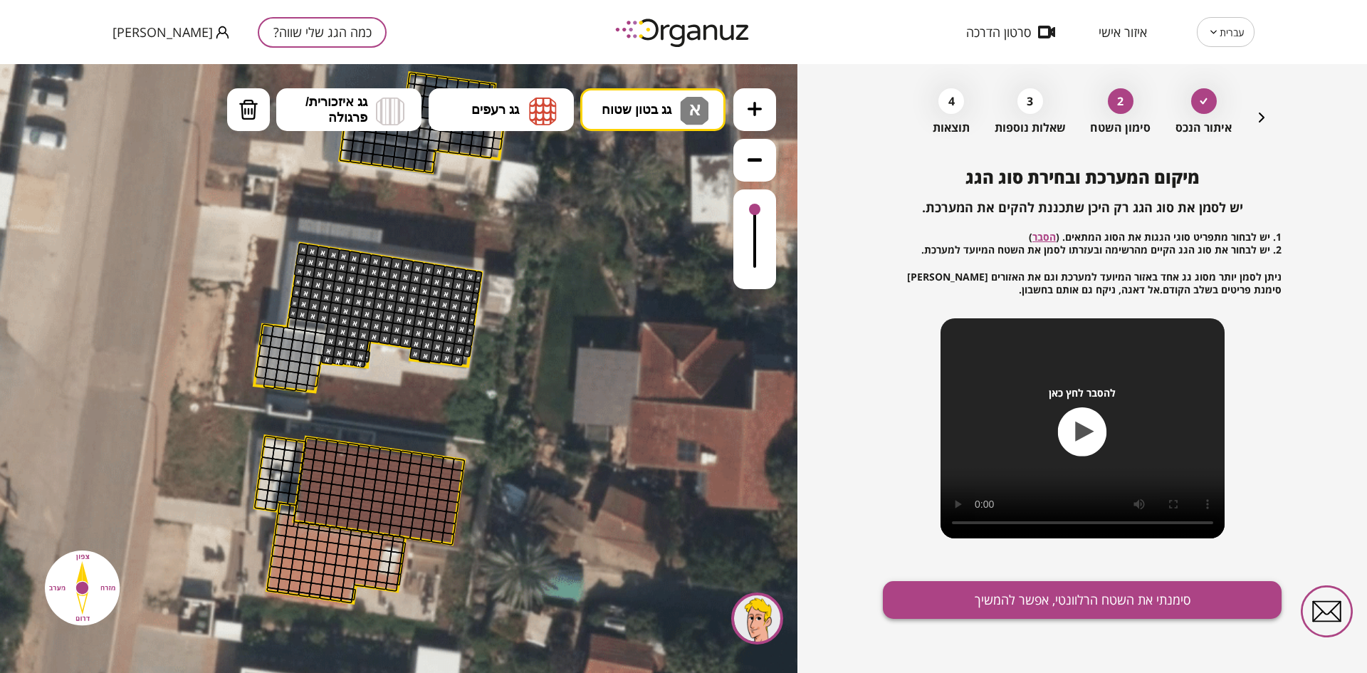
click at [1067, 595] on button "סימנתי את השטח הרלוונטי, אפשר להמשיך" at bounding box center [1082, 600] width 399 height 38
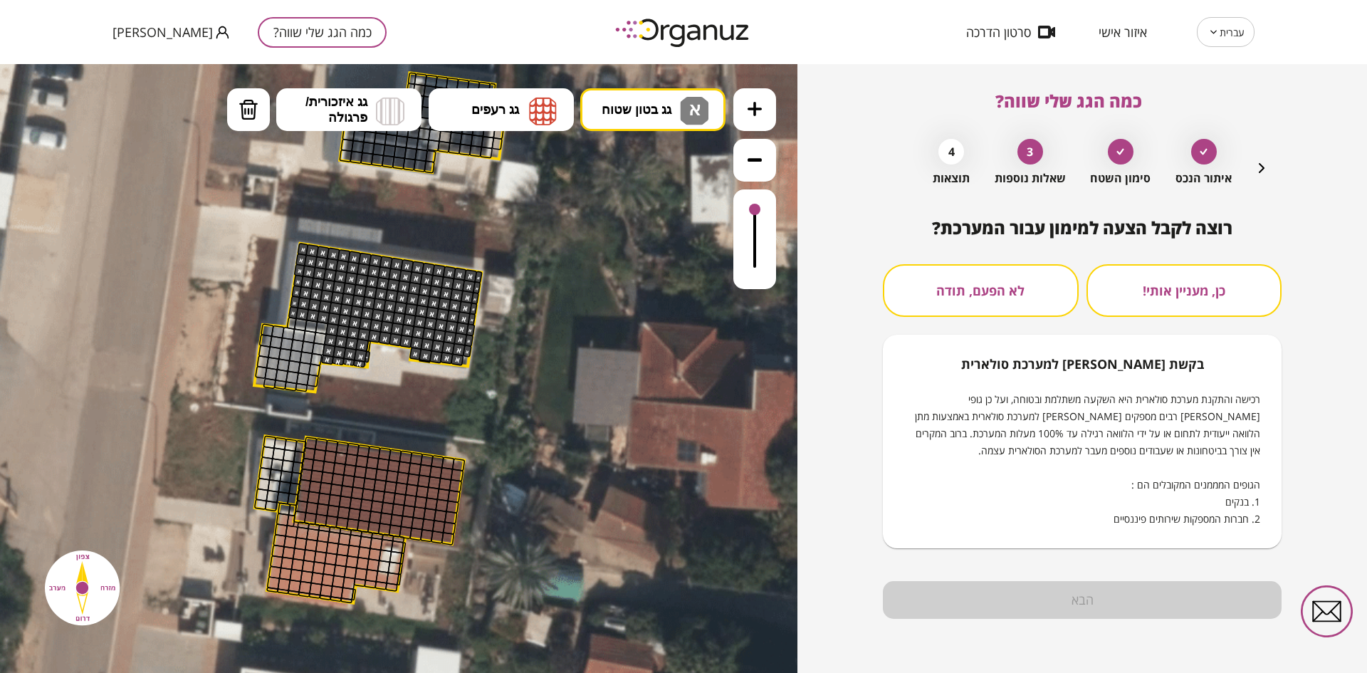
click at [985, 284] on button "לא הפעם, תודה" at bounding box center [981, 290] width 196 height 53
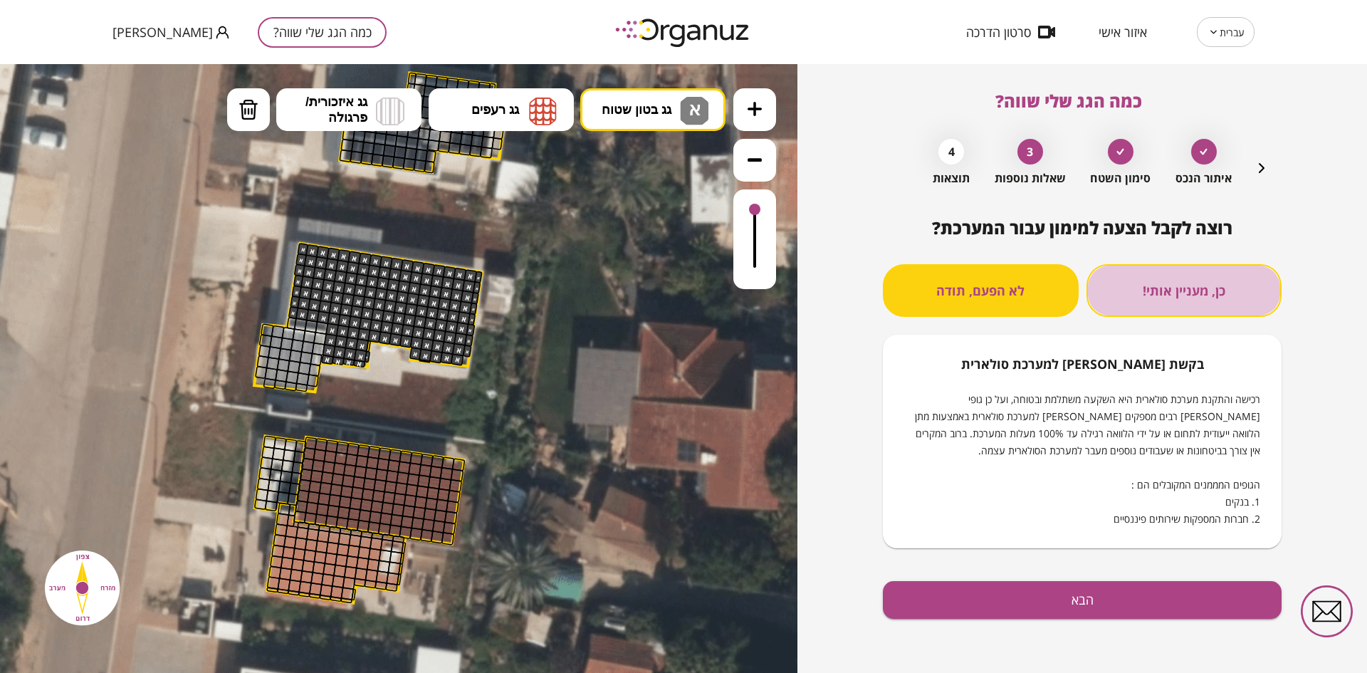
click at [1179, 292] on button "כן, מעניין אותי!" at bounding box center [1184, 290] width 196 height 53
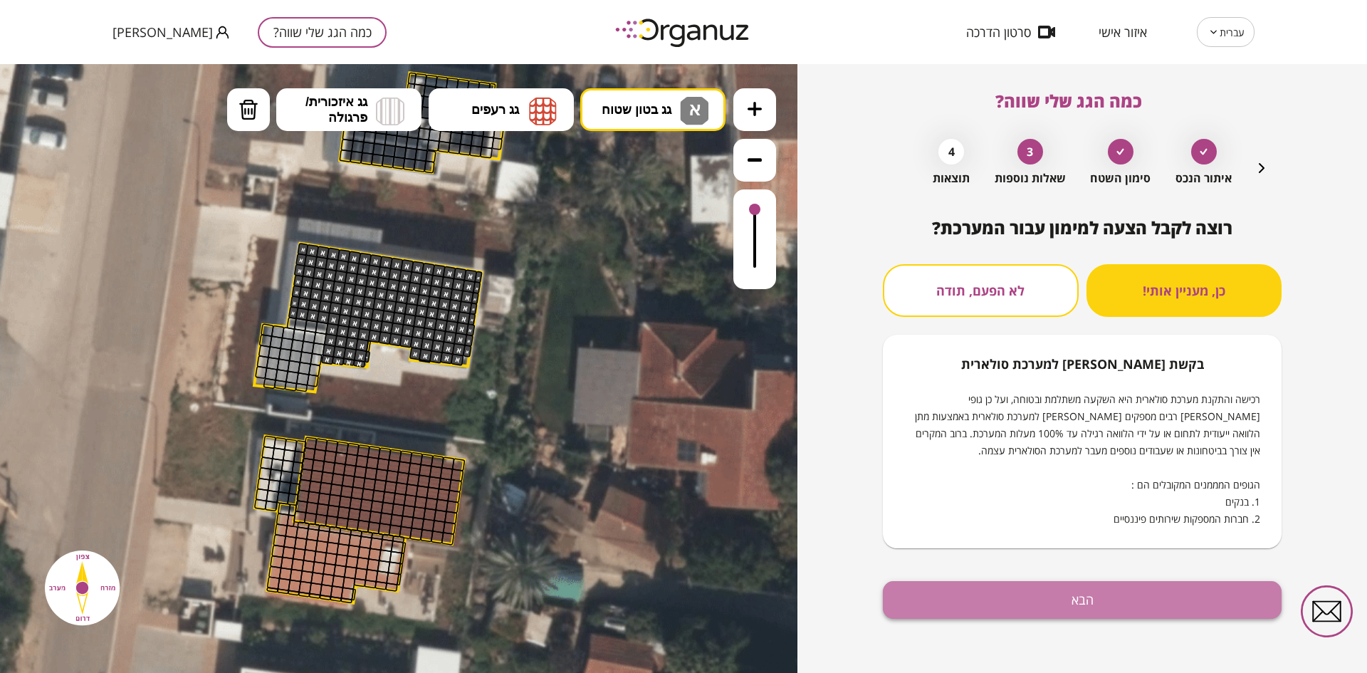
click at [1072, 597] on button "הבא" at bounding box center [1082, 600] width 399 height 38
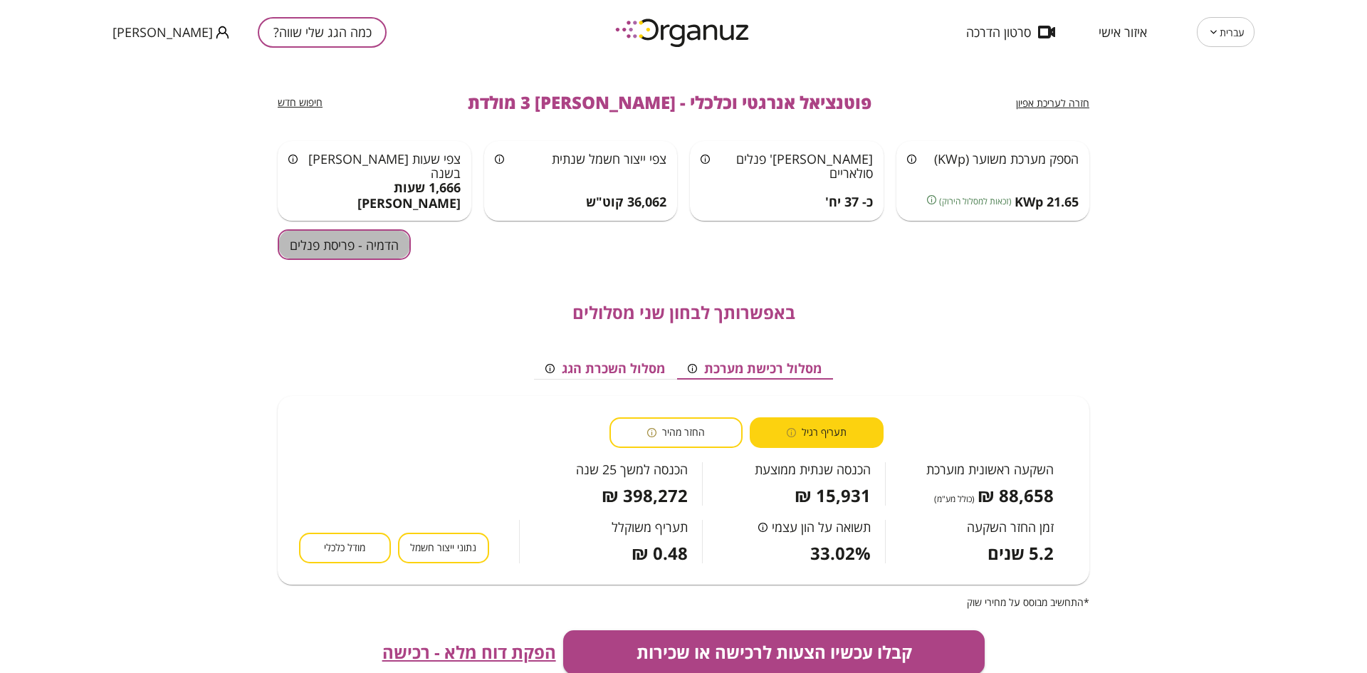
click at [329, 236] on button "הדמיה - פריסת פנלים" at bounding box center [344, 244] width 133 height 31
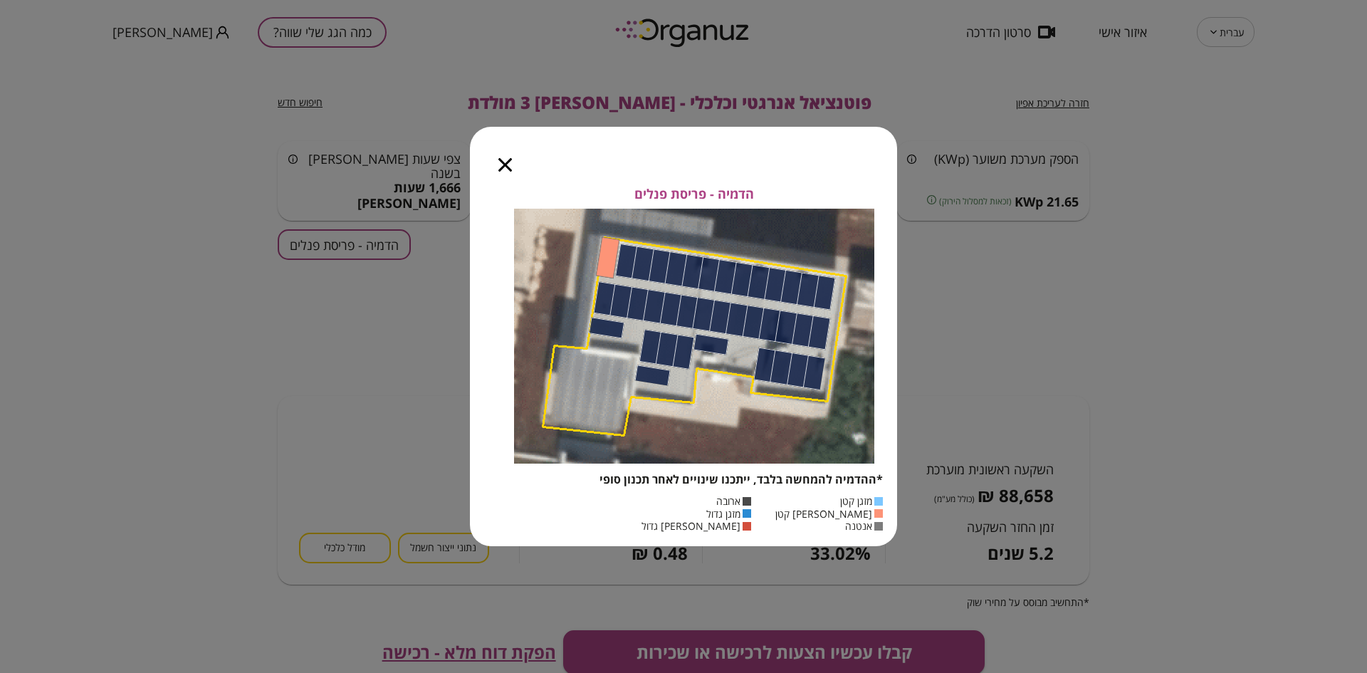
click at [508, 164] on icon "button" at bounding box center [505, 165] width 14 height 14
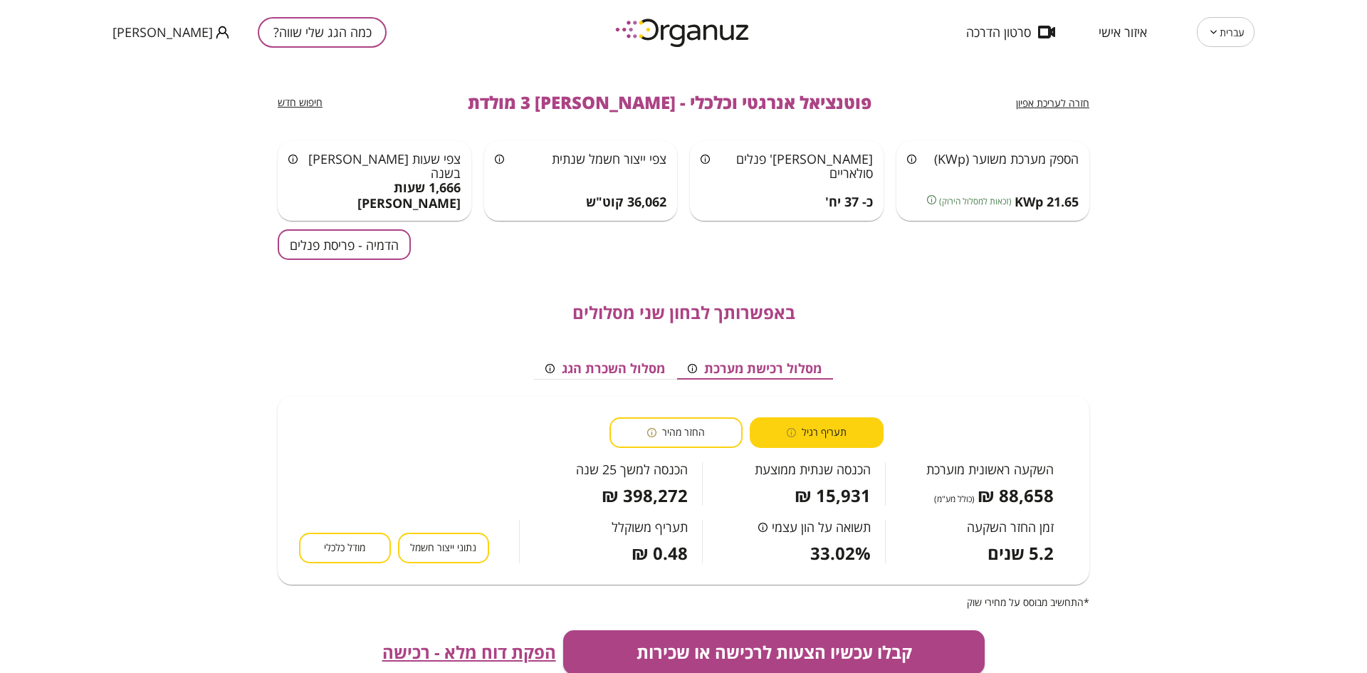
click at [594, 366] on button "מסלול השכרת הגג" at bounding box center [605, 368] width 142 height 21
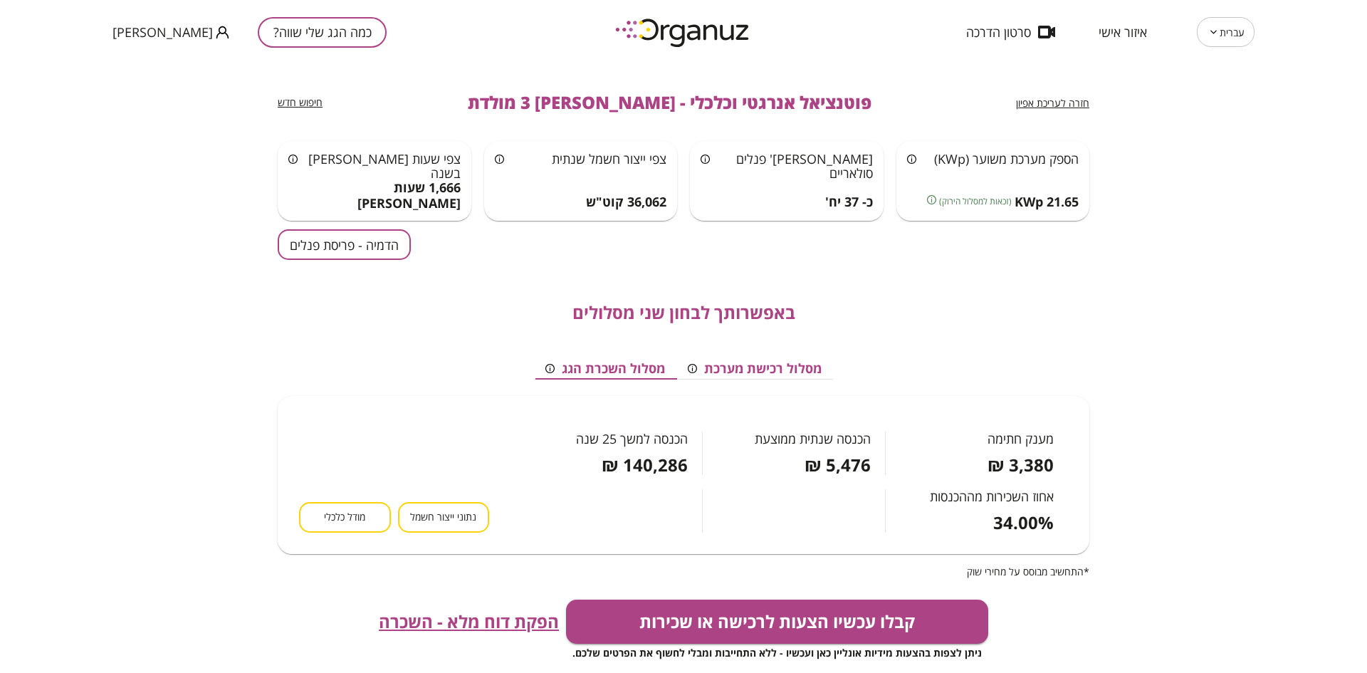
click at [738, 372] on button "מסלול רכישת מערכת" at bounding box center [754, 368] width 157 height 21
